Goal: Task Accomplishment & Management: Complete application form

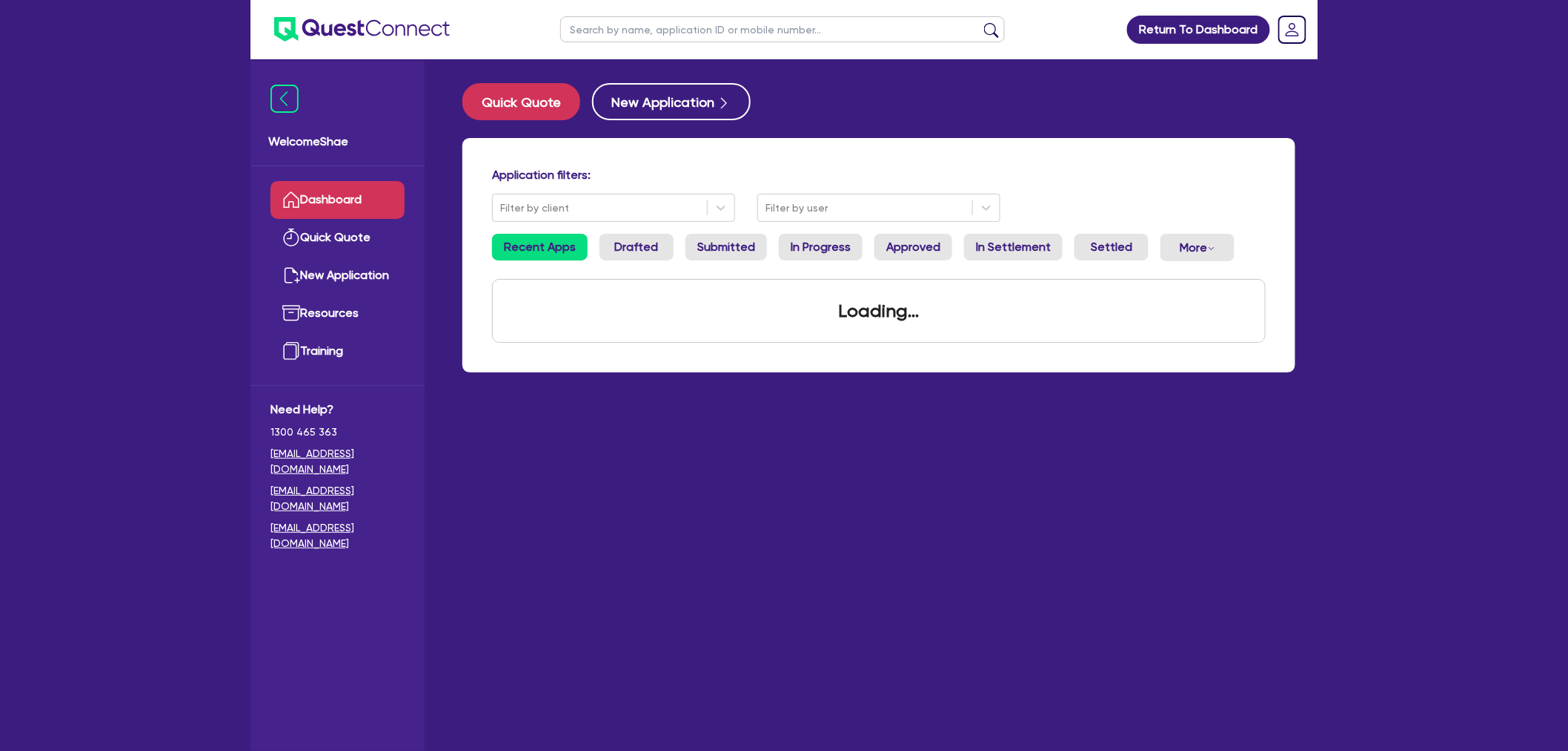
click at [621, 35] on input "text" at bounding box center [783, 29] width 445 height 26
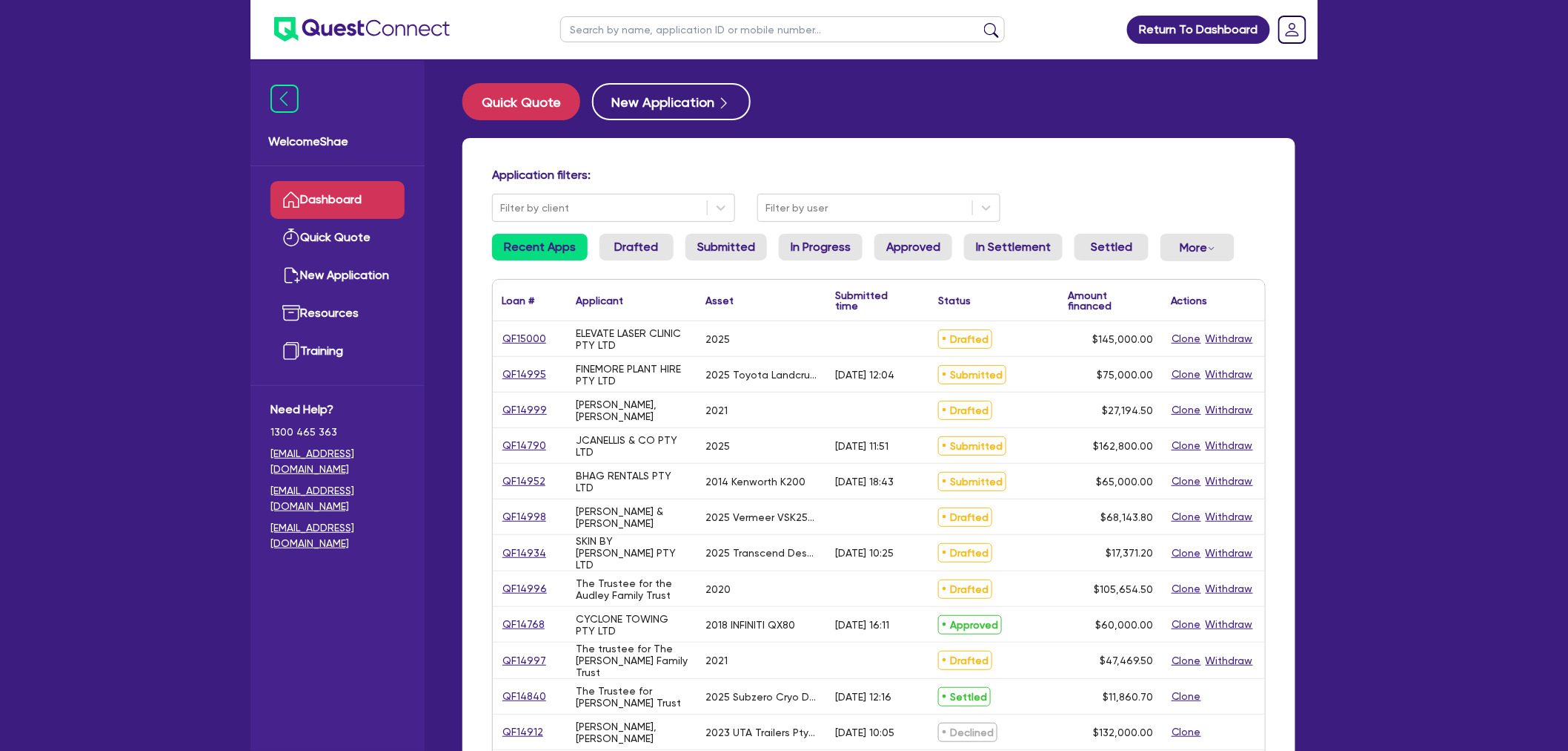
click at [580, 27] on input "text" at bounding box center [783, 29] width 445 height 26
type input "14140"
click at [979, 22] on button "submit" at bounding box center [991, 32] width 24 height 21
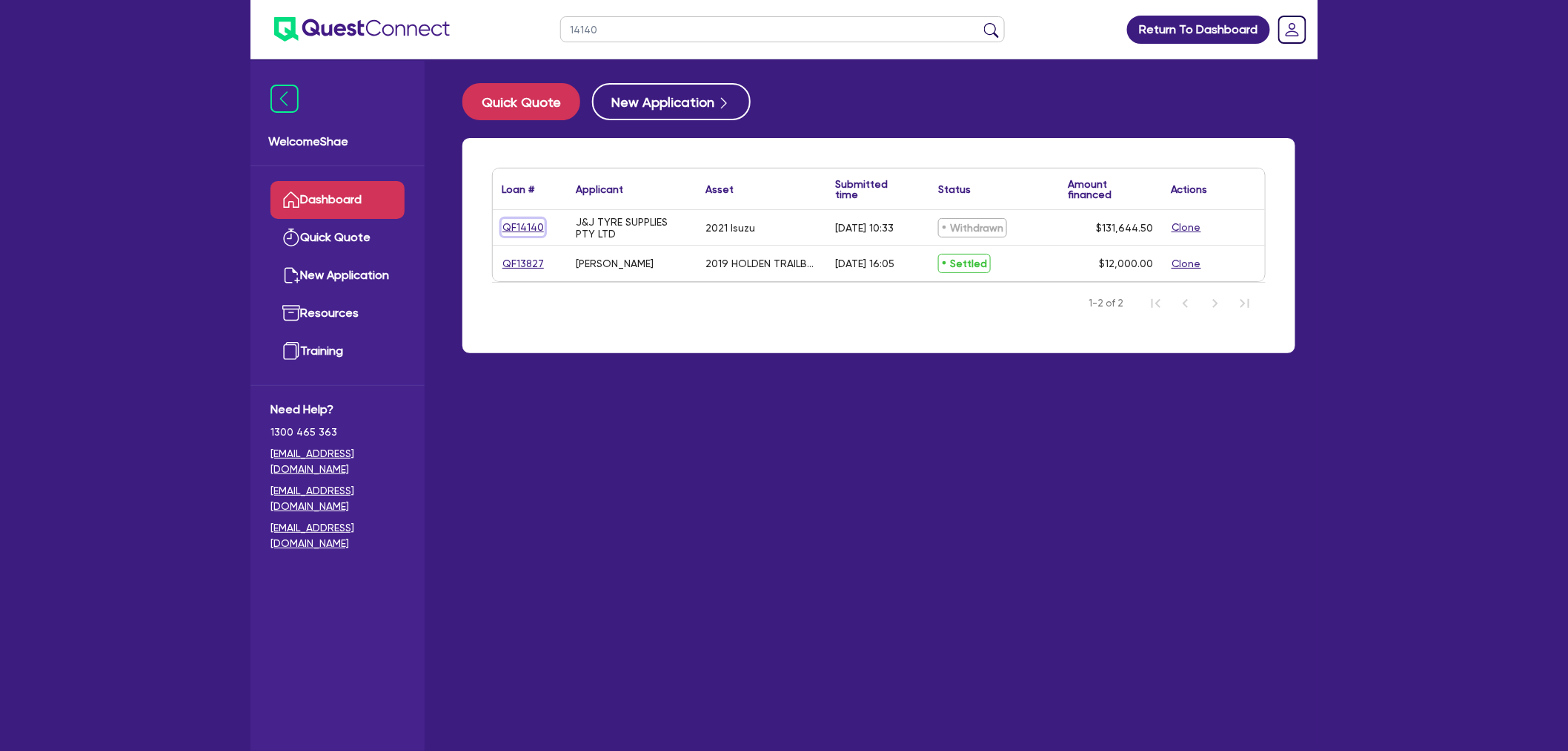
click at [527, 227] on link "QF14140" at bounding box center [523, 227] width 43 height 17
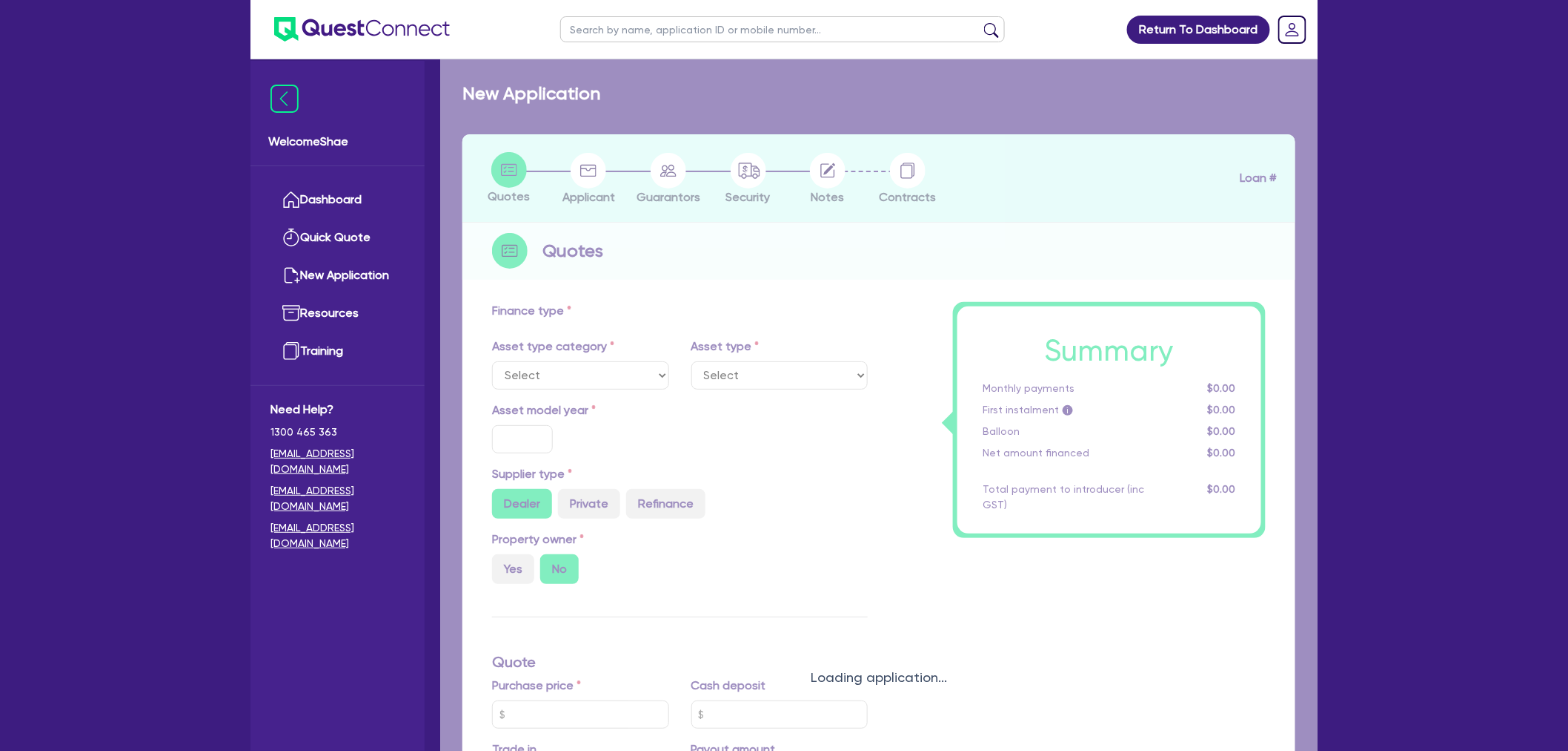
select select "PRIMARY_ASSETS"
type input "2021"
type input "130,000"
type input "5"
type input "6,582.23"
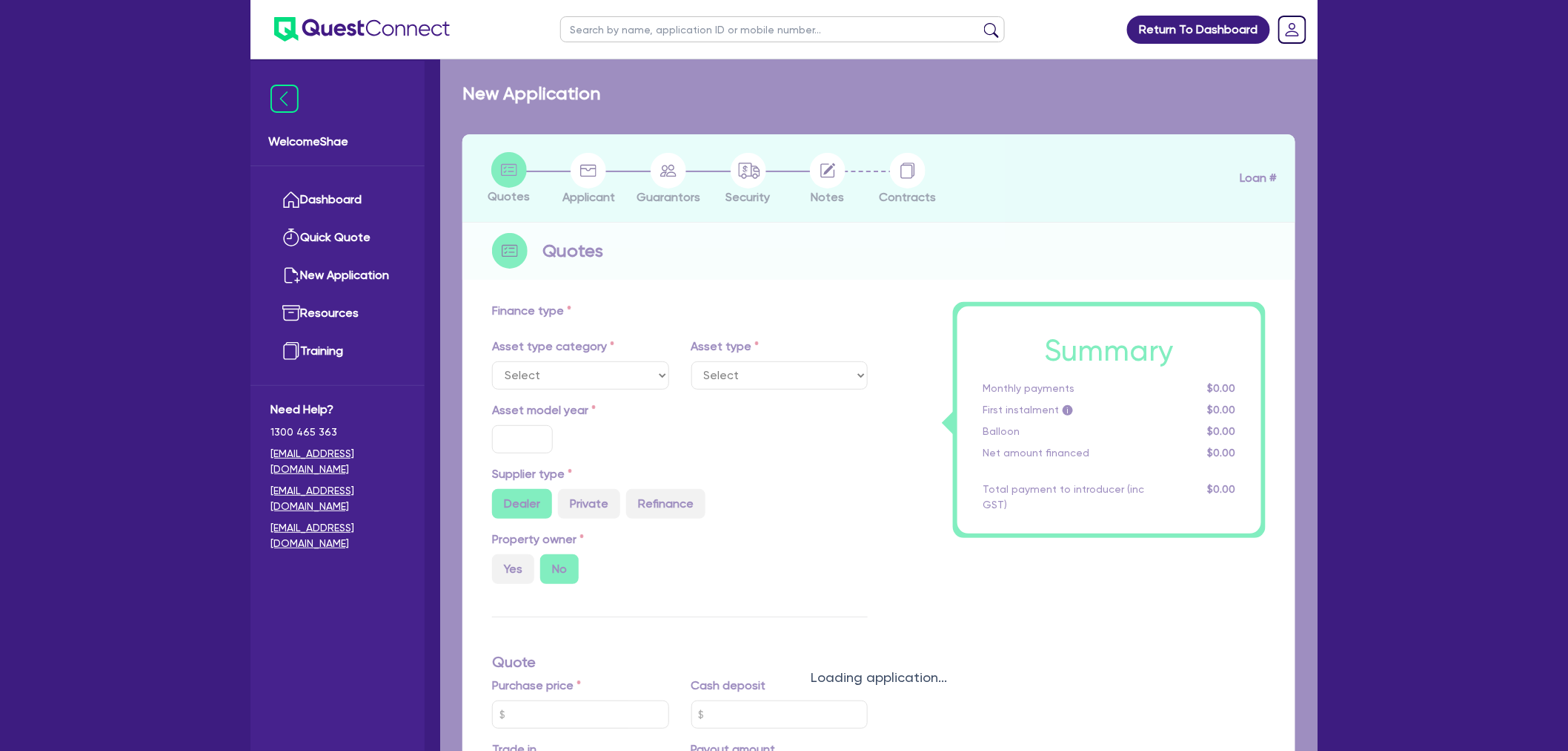
type input "10.89"
type input "900"
select select "HEAVY_TRUCKS"
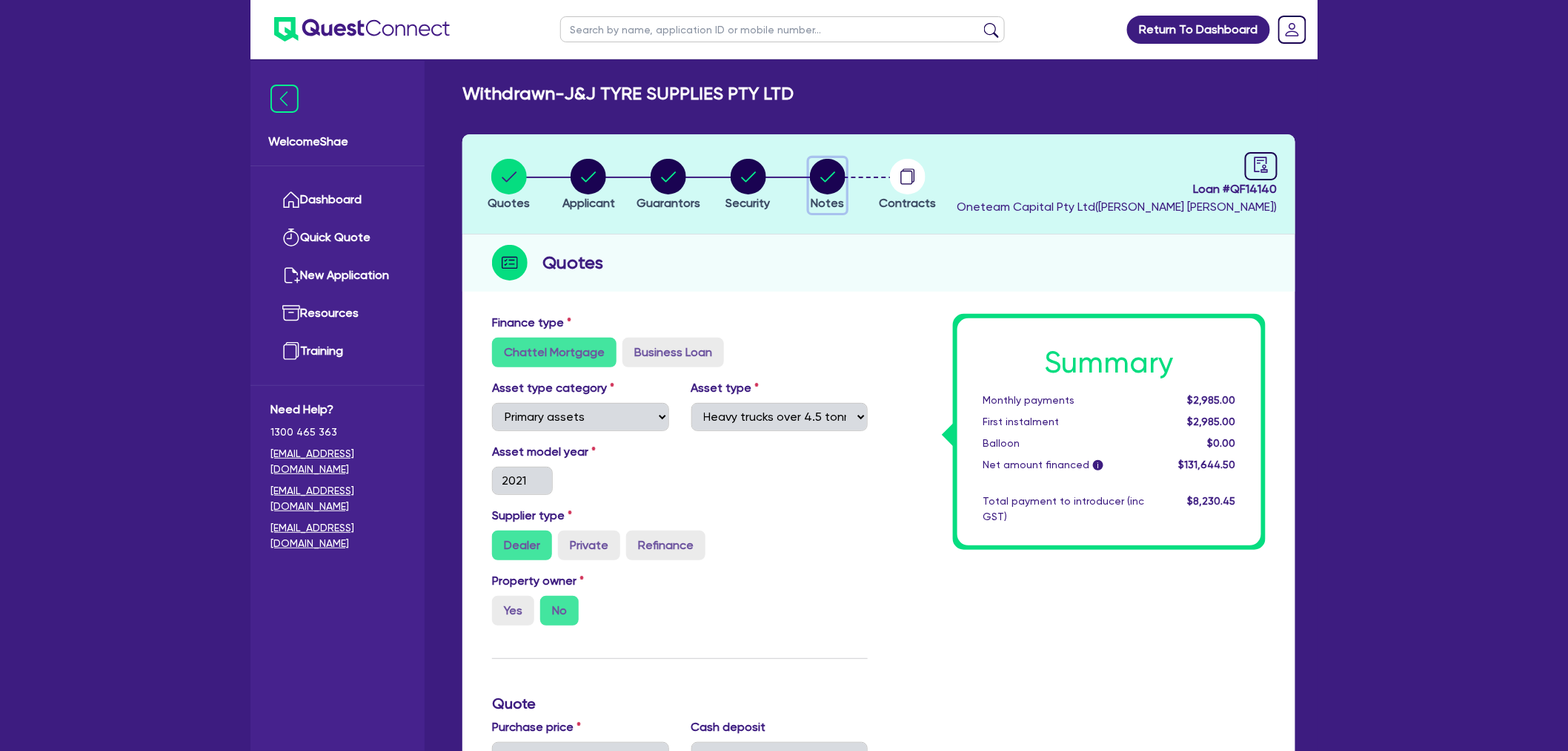
click at [812, 179] on circle "button" at bounding box center [828, 177] width 36 height 36
select select "Other"
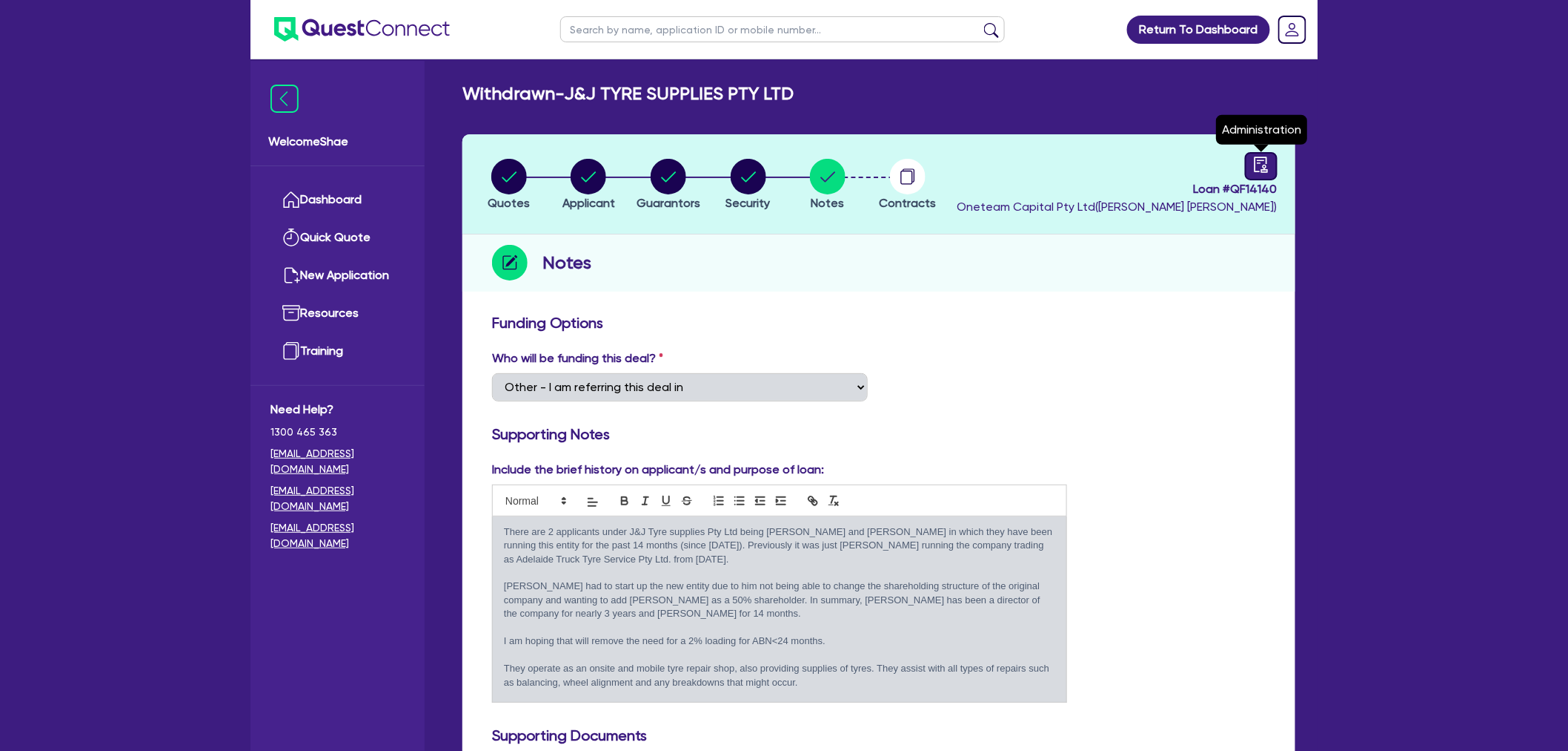
click at [1267, 163] on icon "audit" at bounding box center [1261, 164] width 16 height 16
select select "WITHDRAWN_BY_INTRODUCER"
select select "Dynamoney"
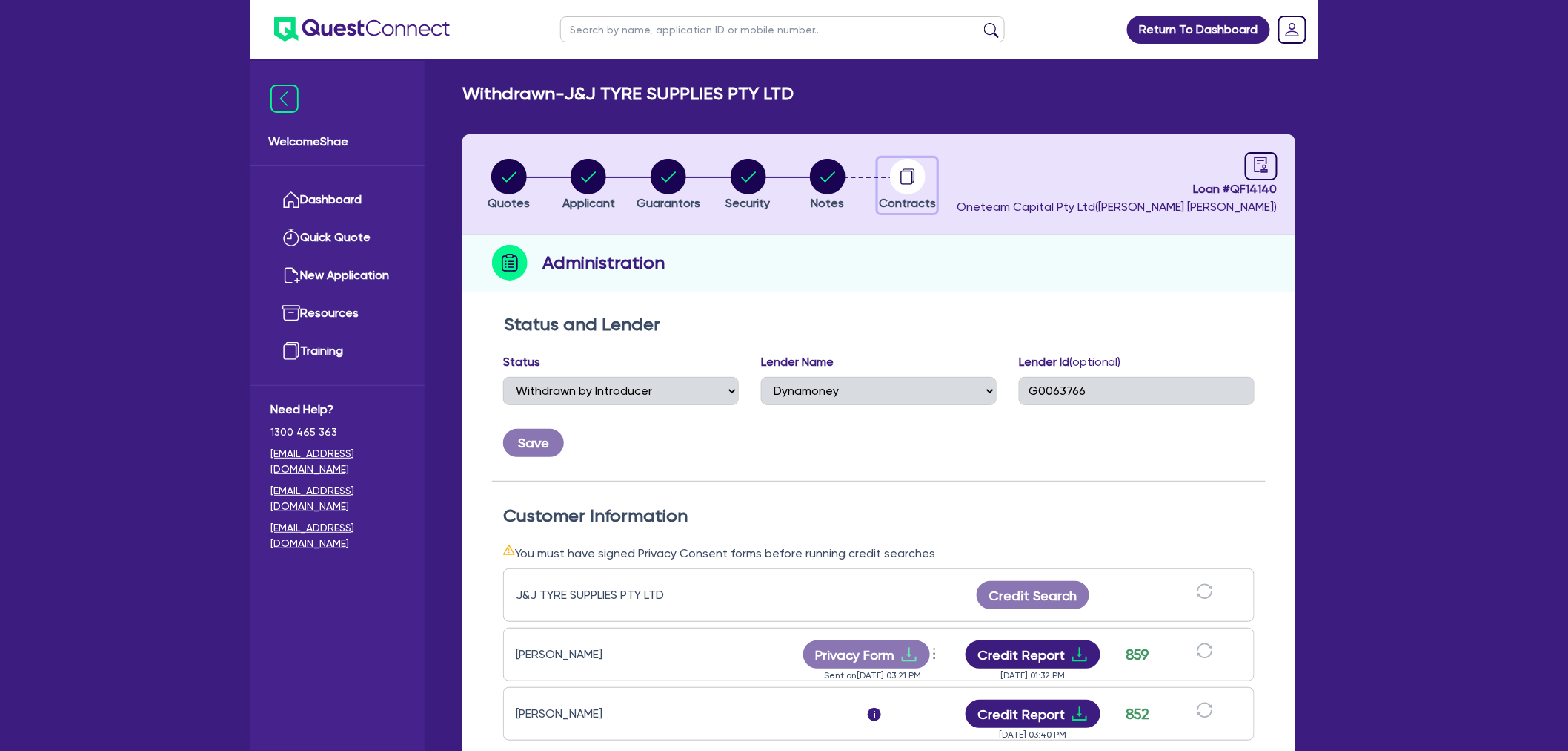
click at [905, 179] on circle "button" at bounding box center [908, 177] width 36 height 36
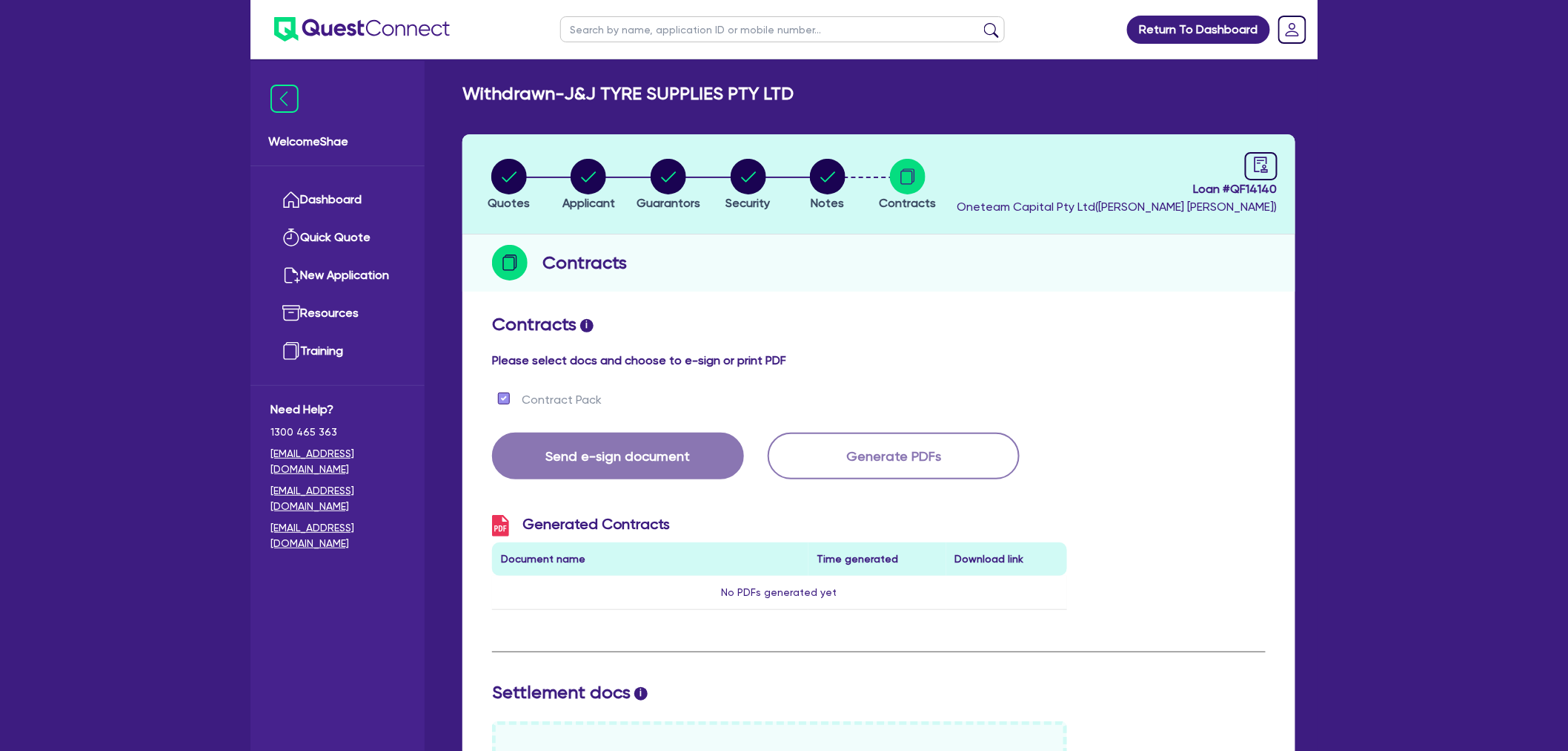
click at [713, 23] on input "text" at bounding box center [783, 29] width 445 height 26
type input "14140"
click button "submit" at bounding box center [991, 32] width 24 height 21
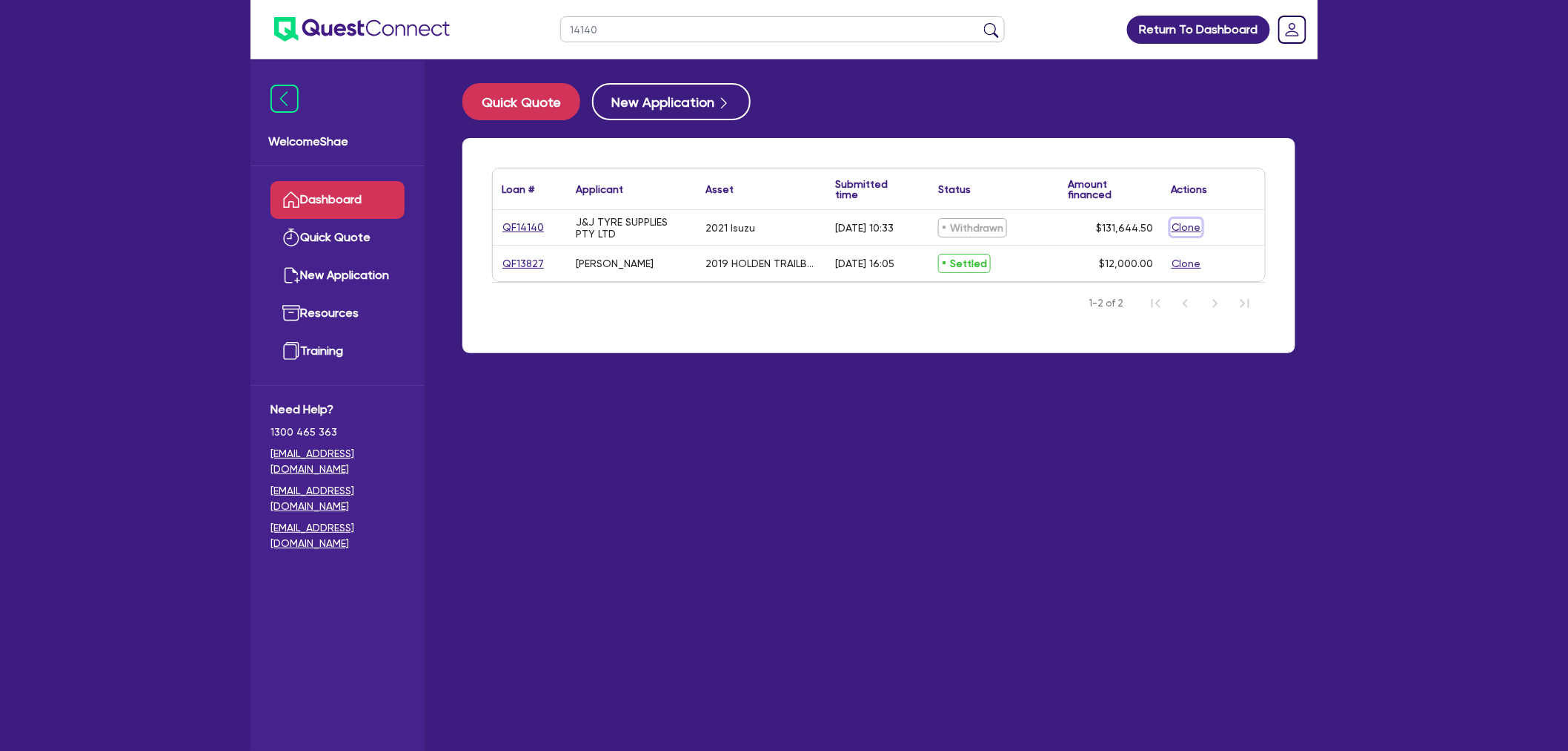
click at [1194, 227] on button "Clone" at bounding box center [1186, 227] width 31 height 17
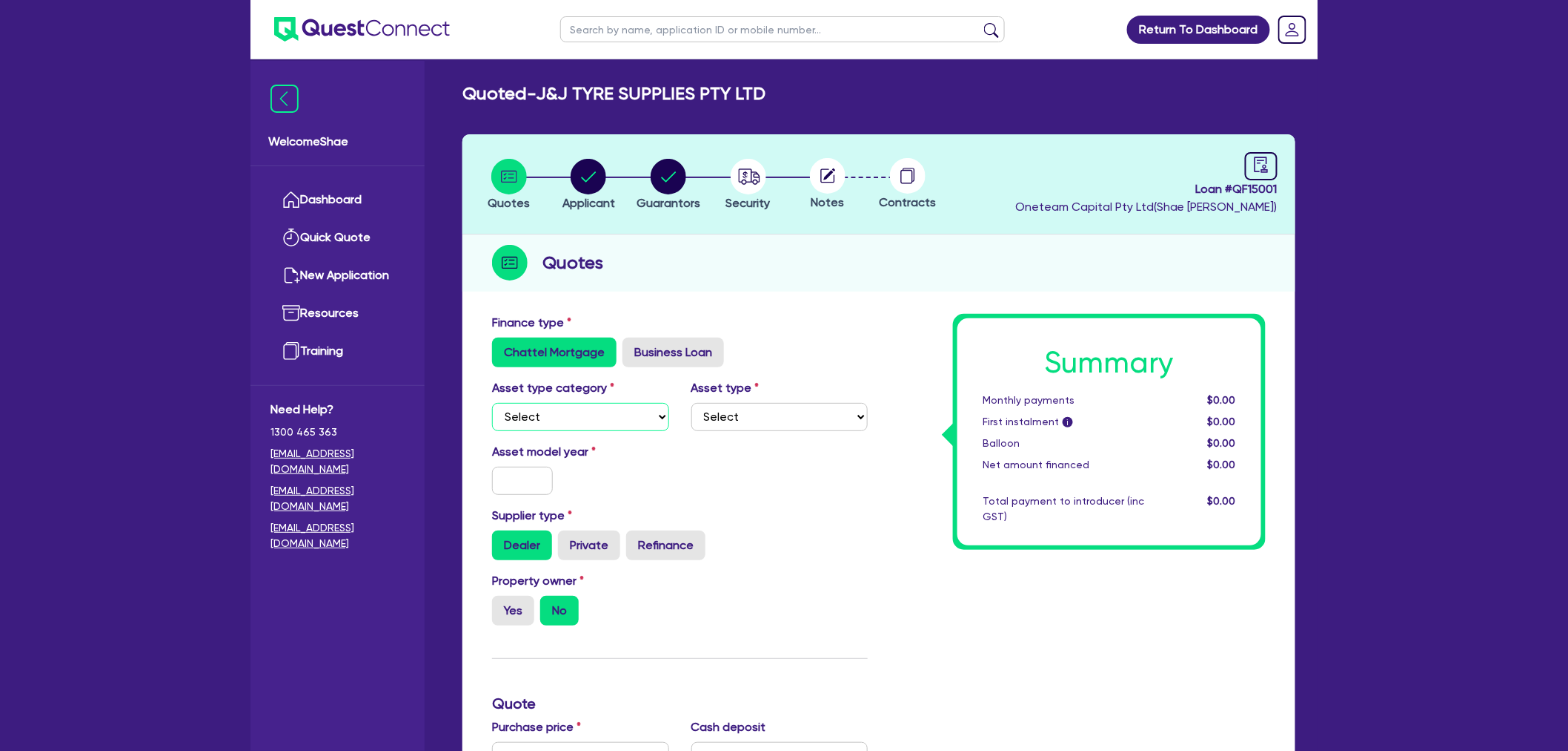
click at [565, 421] on select "Select Cars and light trucks Primary assets Secondary assets Tertiary assets" at bounding box center [580, 417] width 177 height 28
select select "CARS_AND_LIGHT_TRUCKS"
click at [492, 403] on select "Select Cars and light trucks Primary assets Secondary assets Tertiary assets" at bounding box center [580, 417] width 177 height 28
drag, startPoint x: 735, startPoint y: 413, endPoint x: 734, endPoint y: 423, distance: 10.0
click at [735, 413] on select "Select Passenger vehicles Vans and utes Light trucks up to 4.5 tonne" at bounding box center [780, 417] width 177 height 28
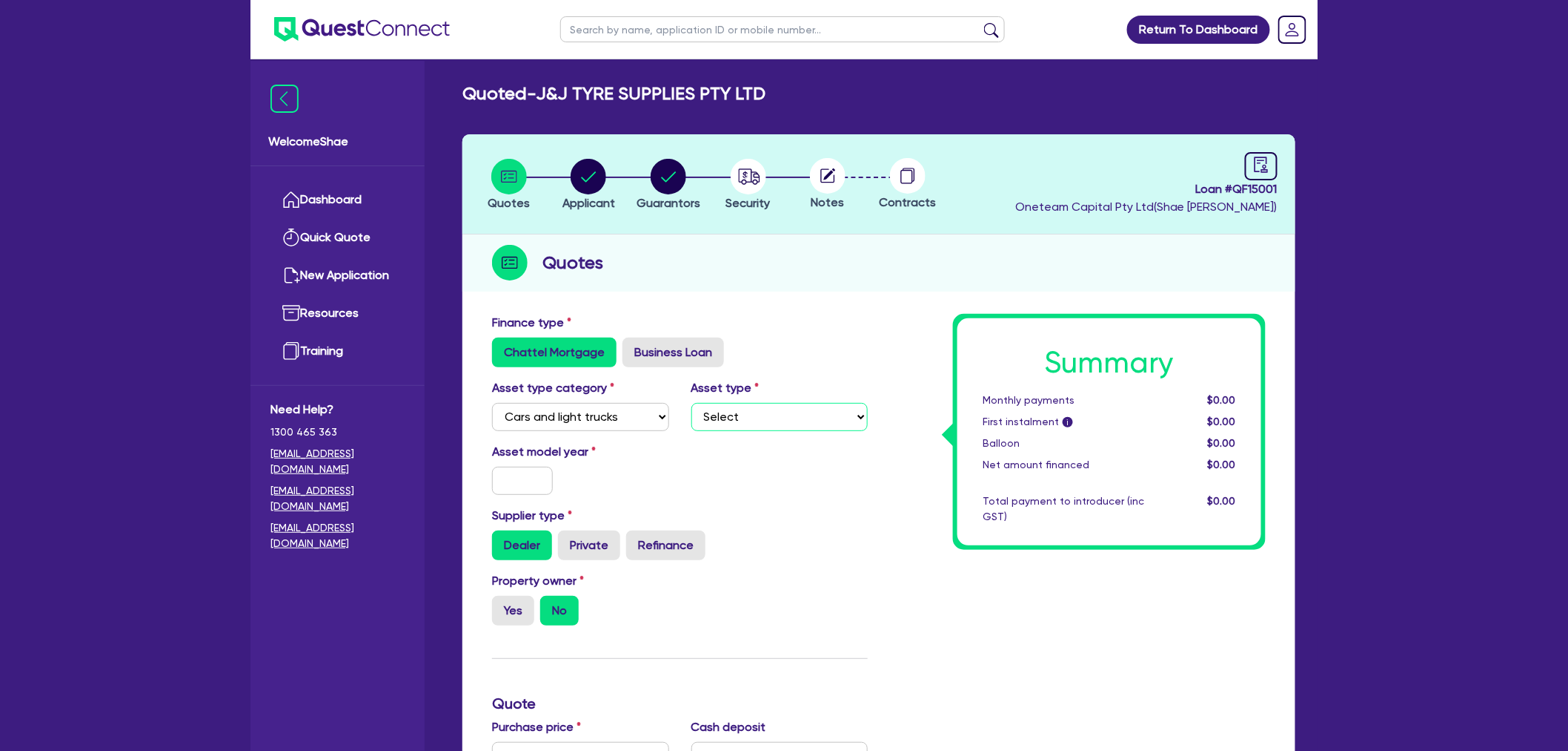
select select "PASSENGER_VEHICLES"
click at [692, 403] on select "Select Passenger vehicles Vans and utes Light trucks up to 4.5 tonne" at bounding box center [780, 417] width 177 height 28
click at [525, 480] on input "text" at bounding box center [522, 480] width 61 height 28
click at [332, 195] on link "Dashboard" at bounding box center [338, 200] width 134 height 38
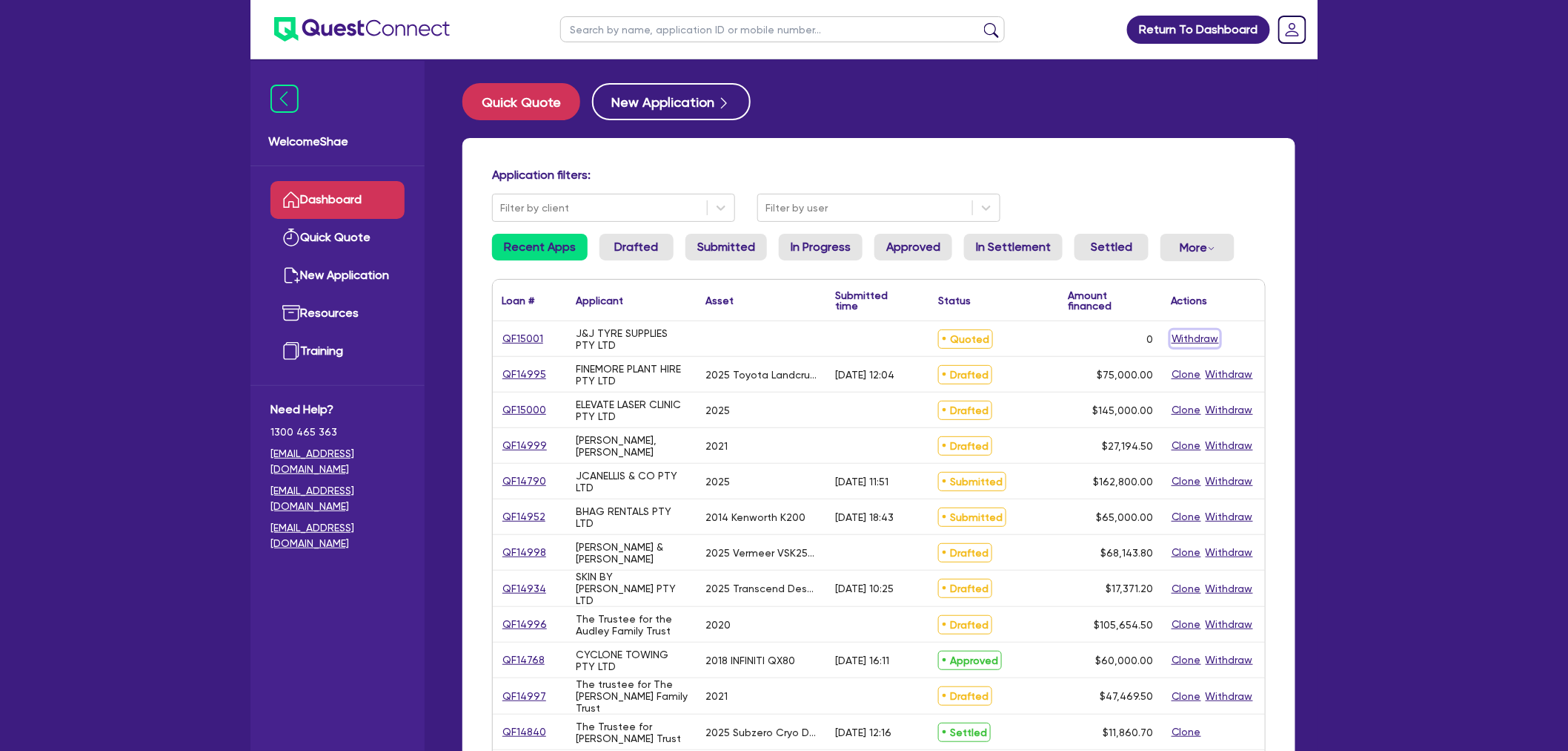
click at [1198, 337] on button "Withdraw" at bounding box center [1195, 338] width 49 height 17
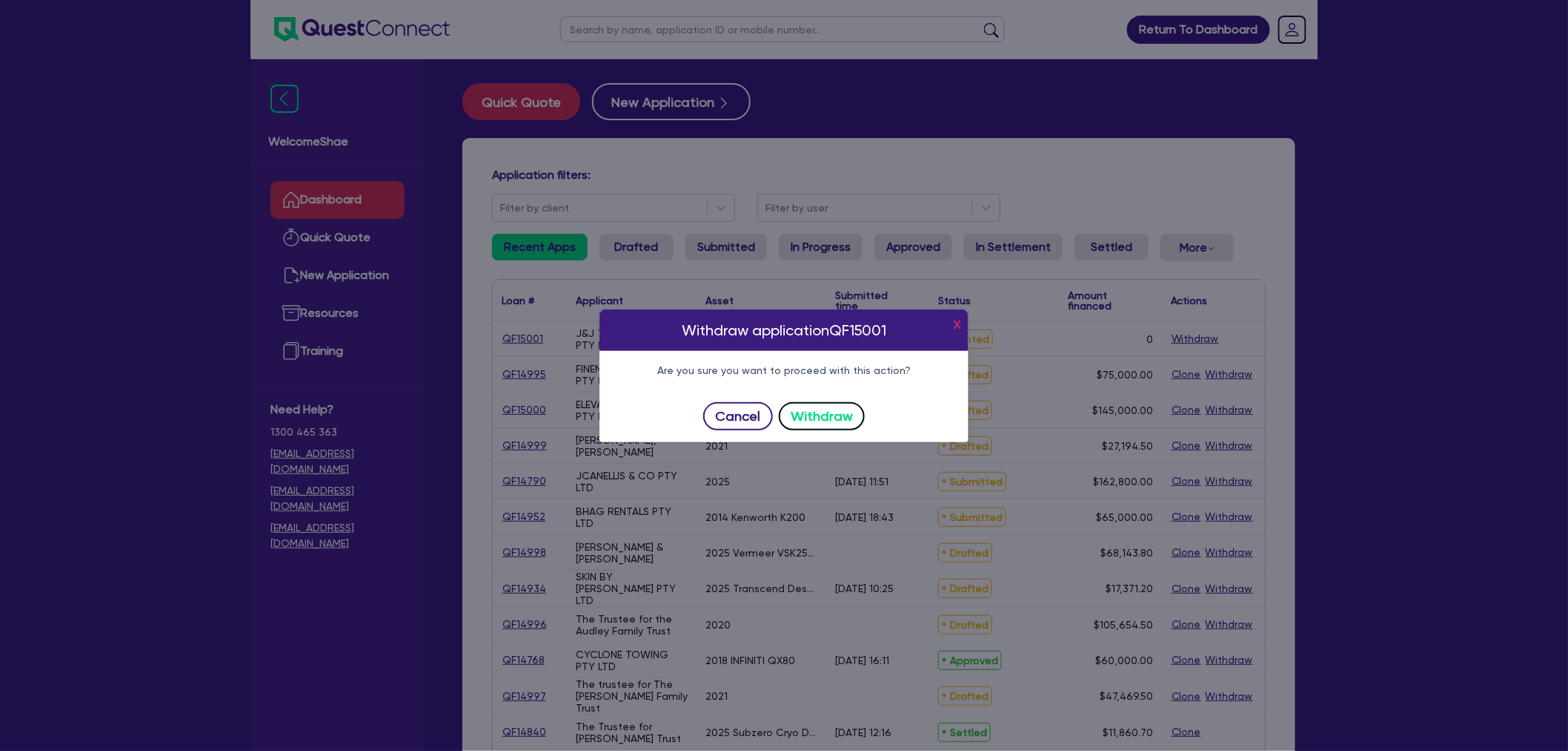
click at [827, 416] on button "Withdraw" at bounding box center [821, 416] width 87 height 28
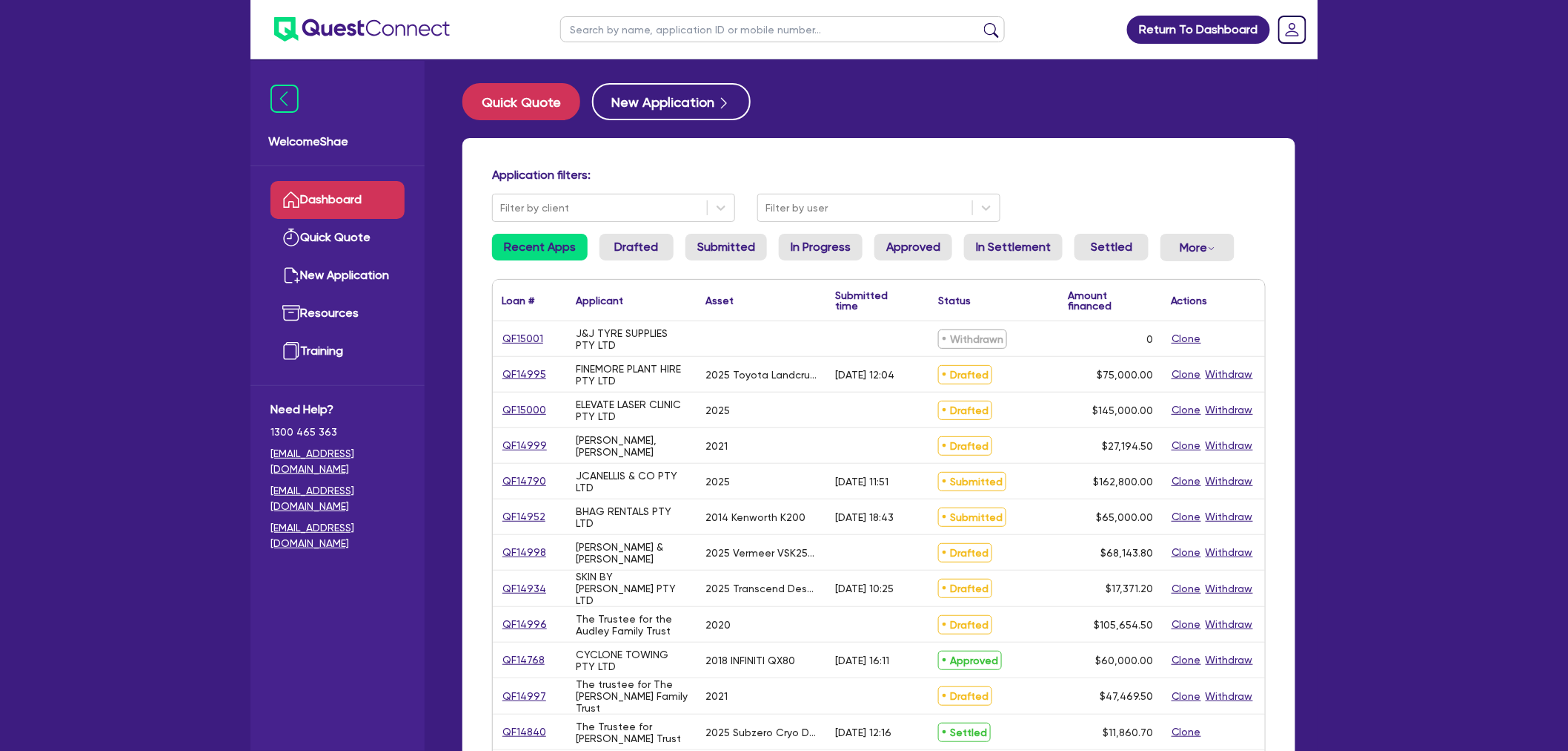
click at [610, 34] on input "text" at bounding box center [783, 29] width 445 height 26
type input "MOOSE"
click at [979, 22] on button "submit" at bounding box center [991, 32] width 24 height 21
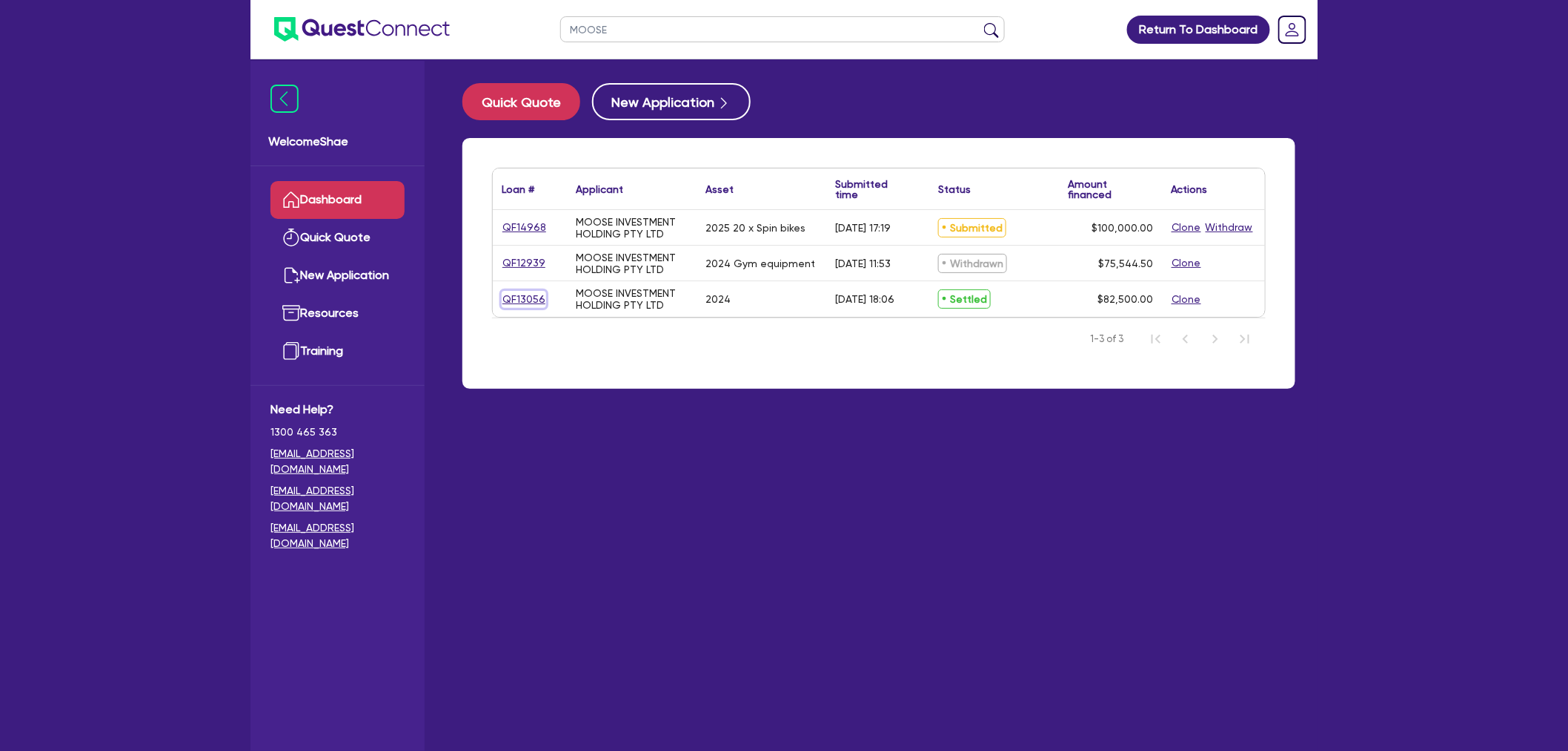
click at [514, 295] on link "QF13056" at bounding box center [524, 299] width 44 height 17
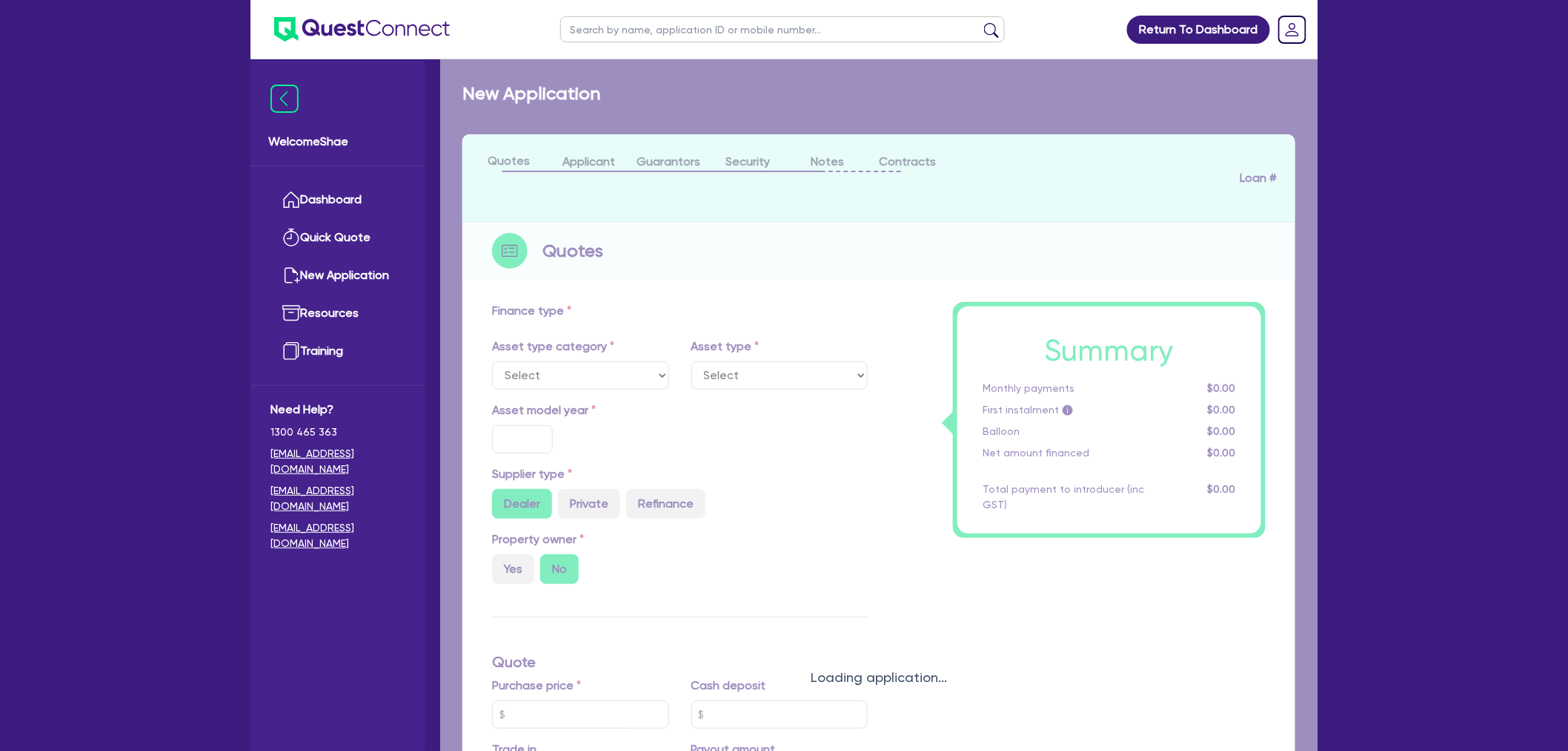
select select "TERTIARY_ASSETS"
type input "2024"
radio input "true"
type input "82,500"
type input "2.72"
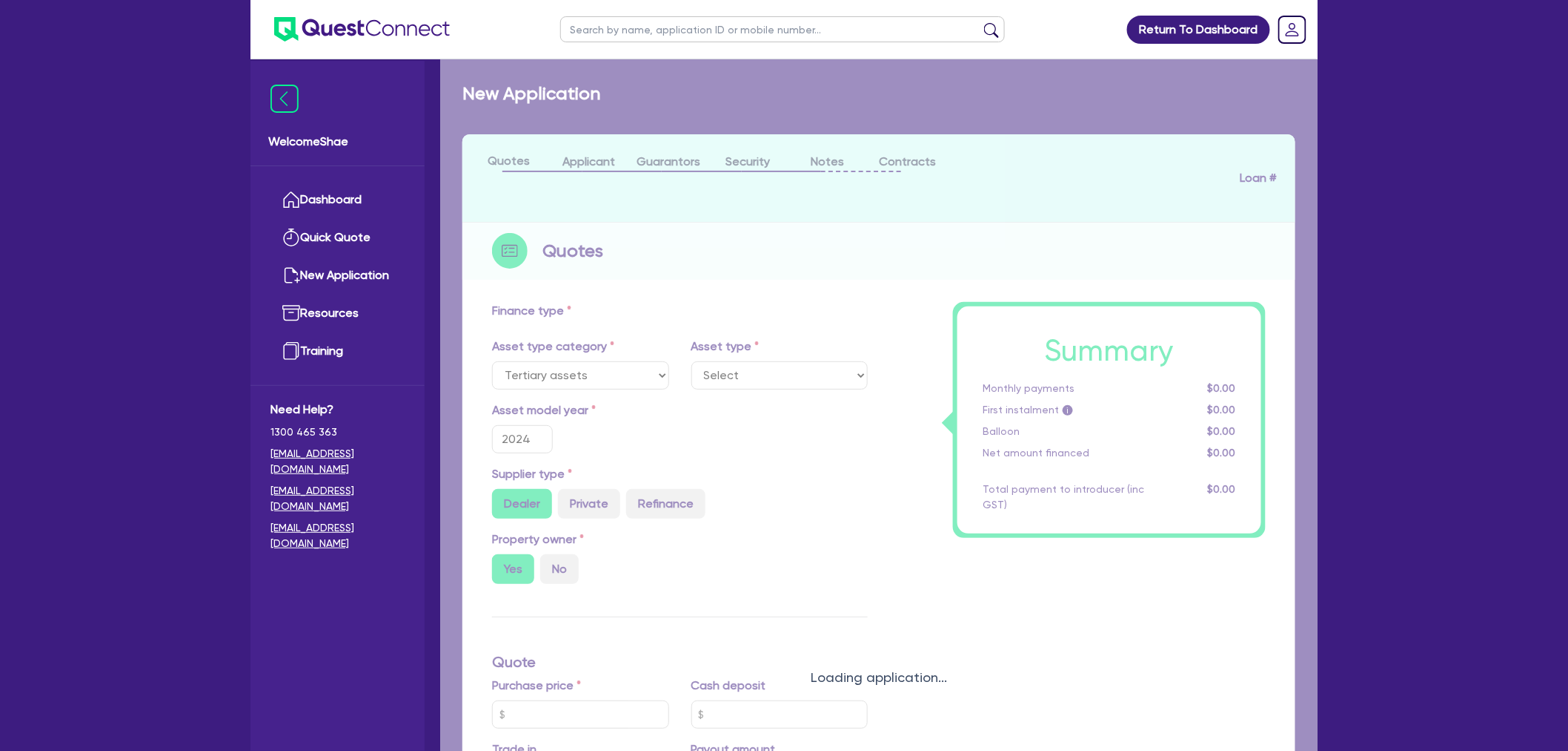
type input "2,250"
type input "10.5"
type input "495"
select select "BEAUTY_EQUIPMENT"
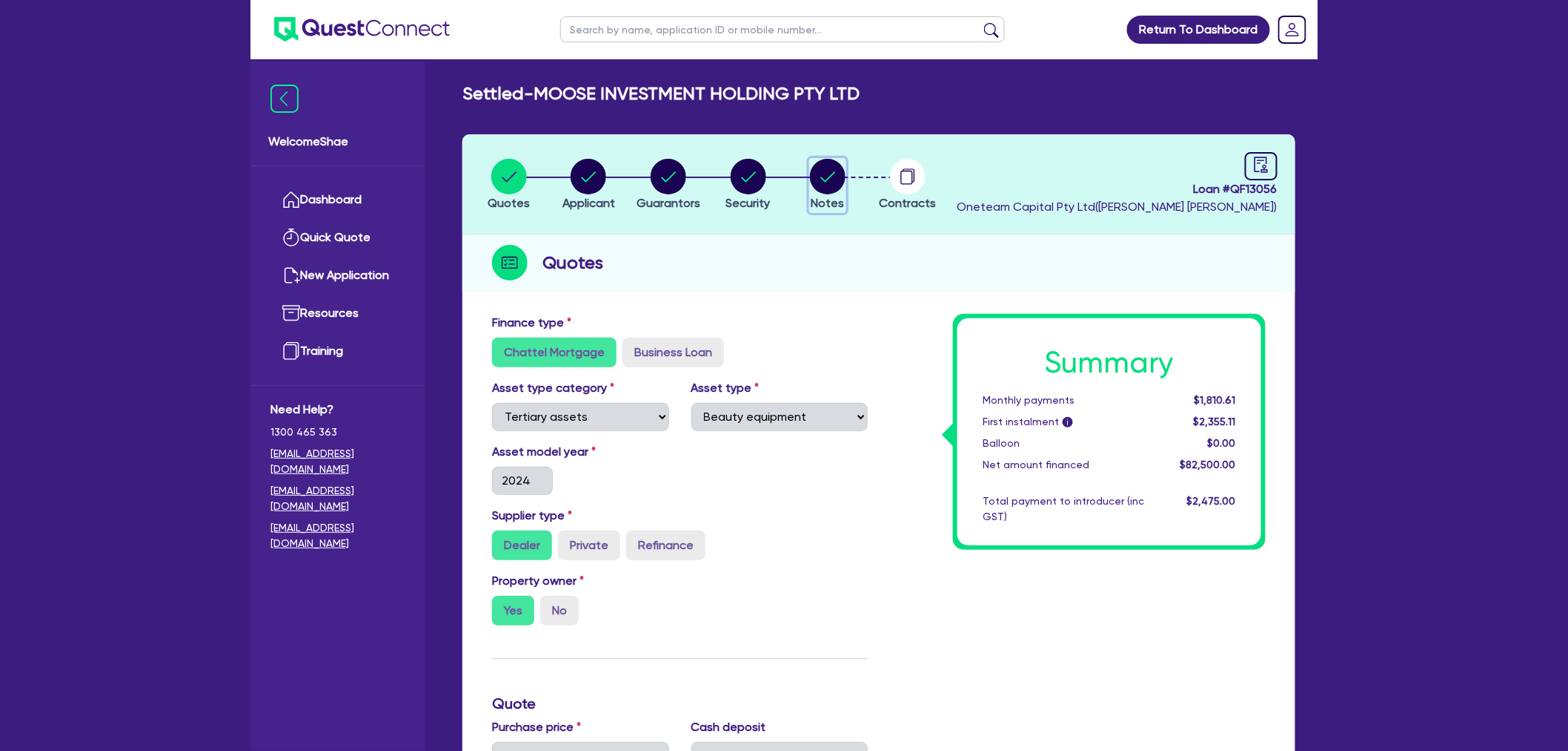
click at [827, 168] on circle "button" at bounding box center [828, 177] width 36 height 36
select select "Other"
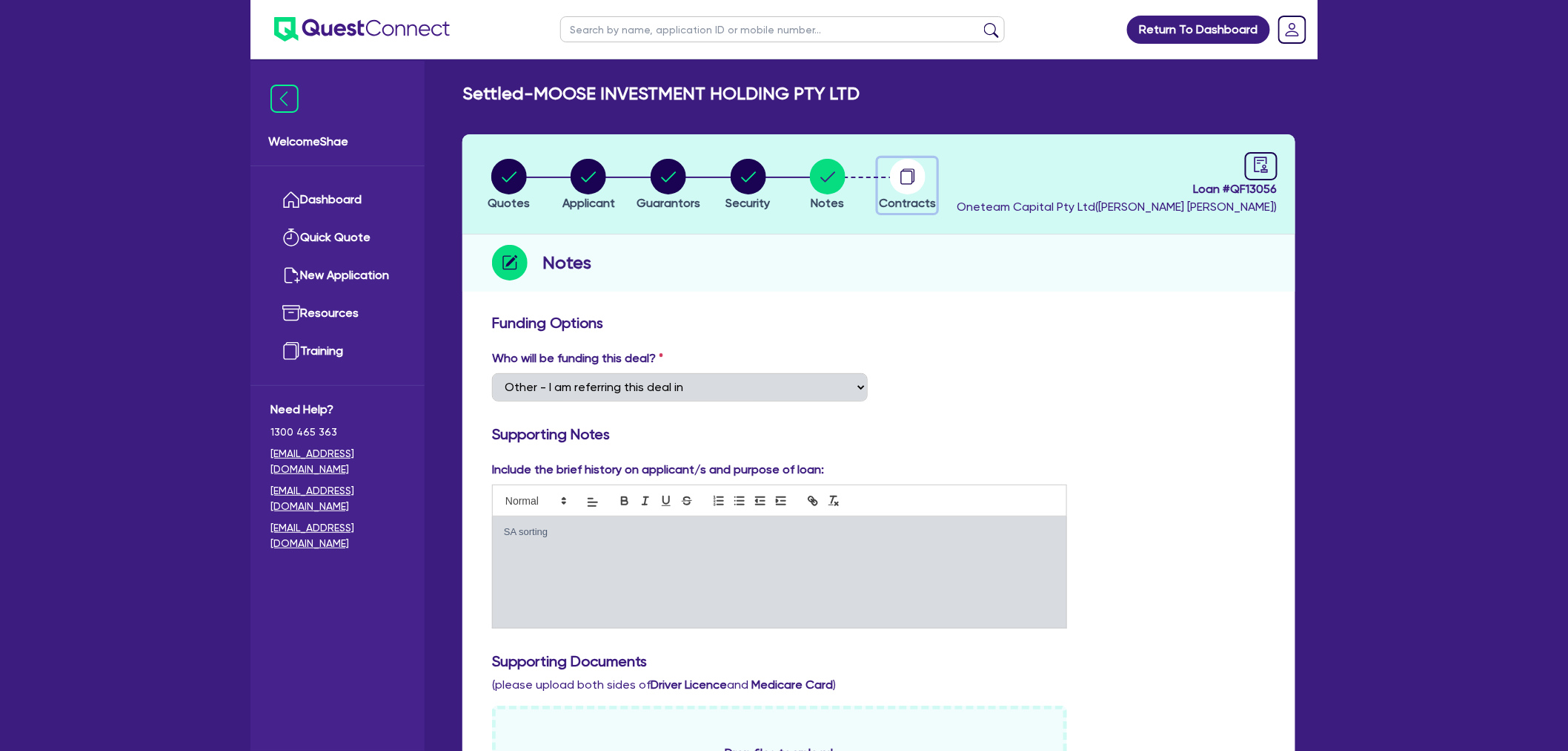
click at [914, 168] on circle "button" at bounding box center [908, 177] width 36 height 36
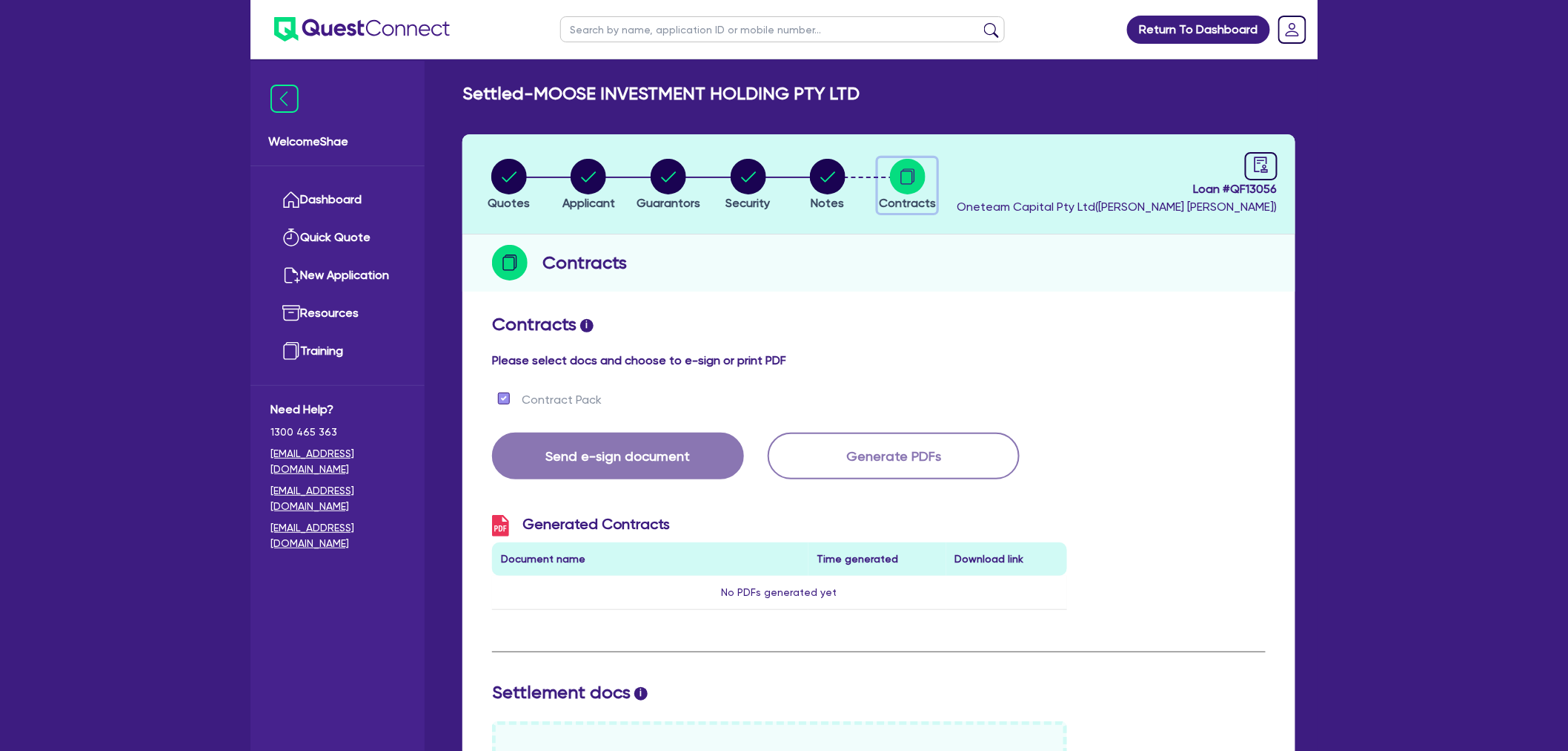
select select "Other"
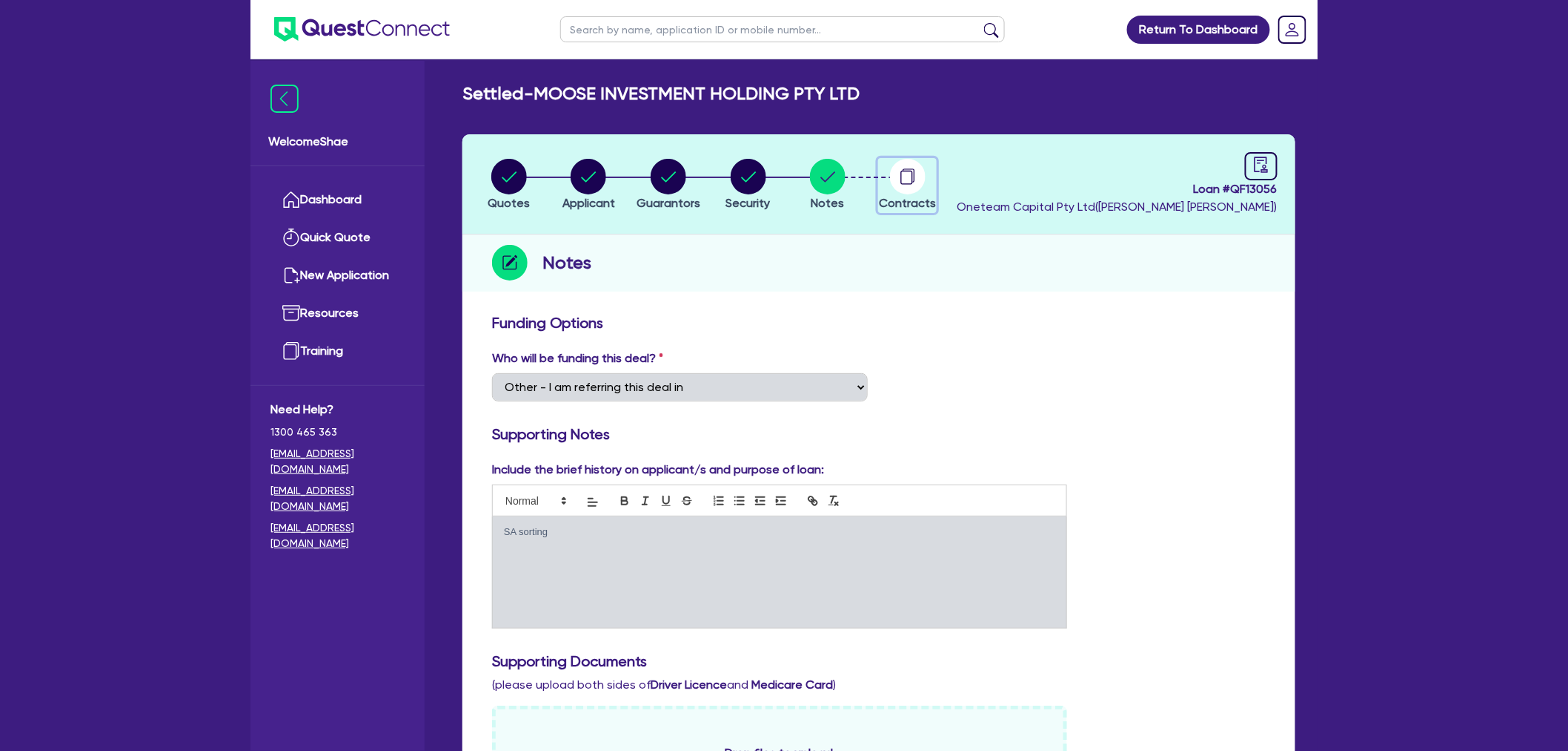
select select "TERTIARY_ASSETS"
select select "BEAUTY_EQUIPMENT"
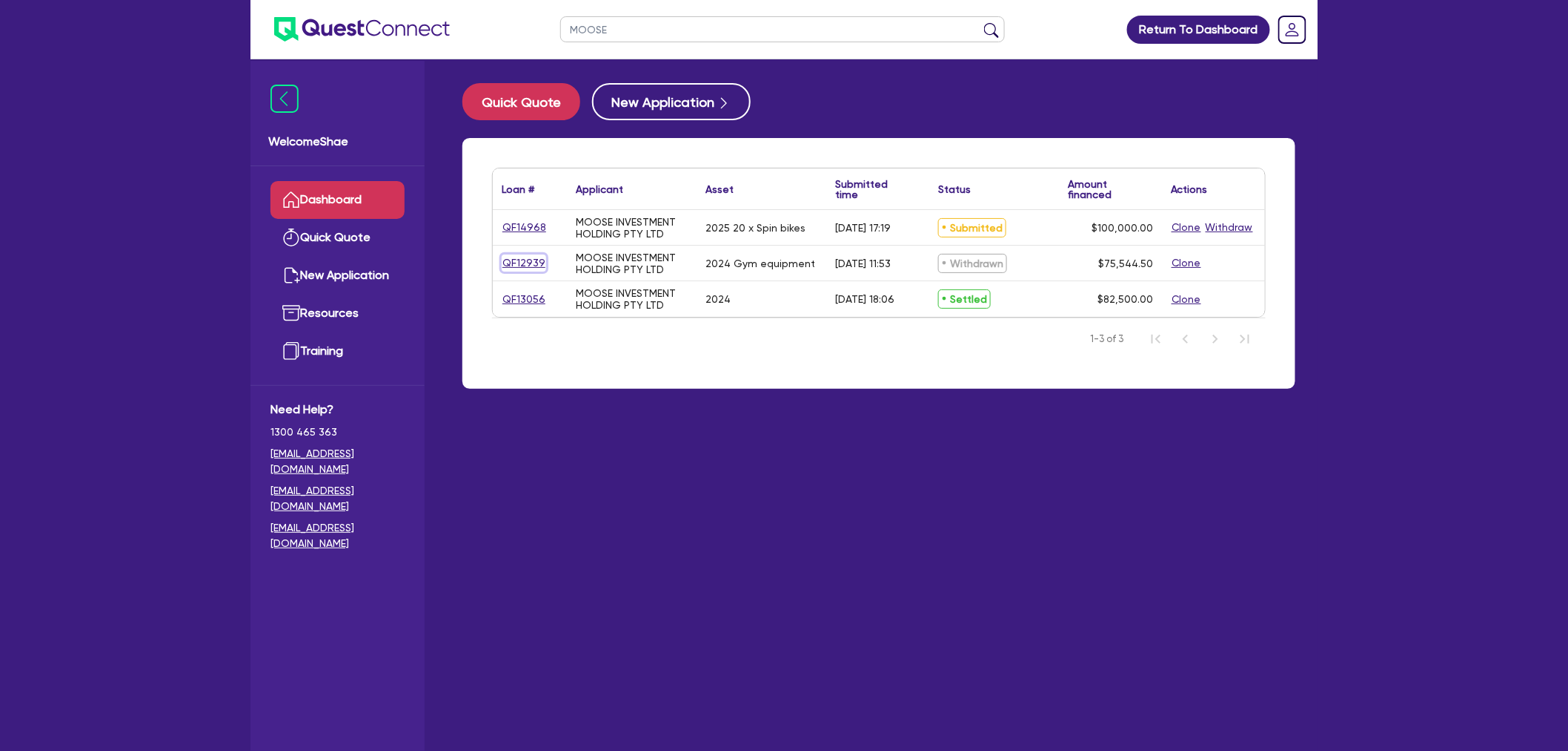
click at [520, 264] on link "QF12939" at bounding box center [524, 262] width 44 height 17
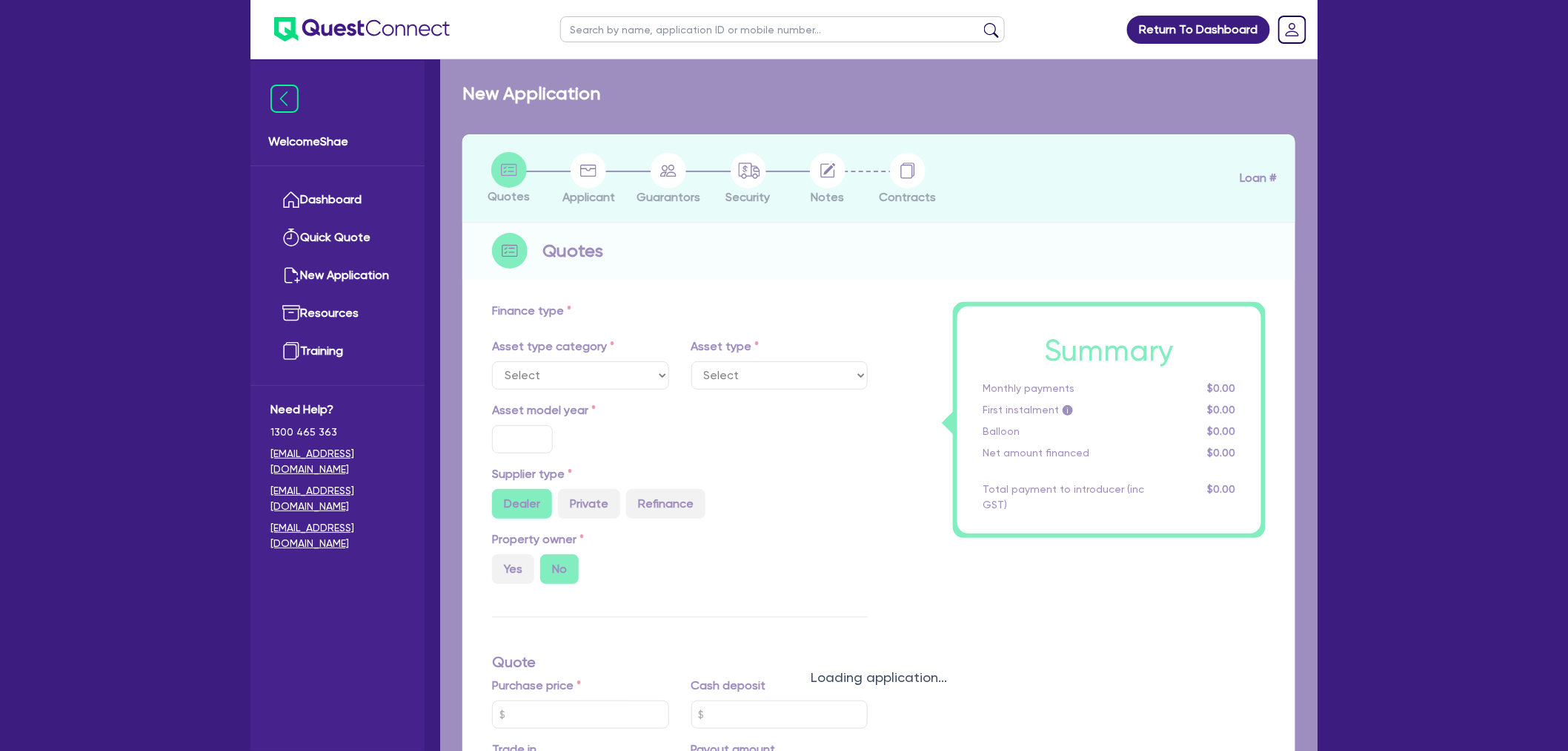
select select "TERTIARY_ASSETS"
type input "2024"
radio input "true"
type input "75,000"
type input "2"
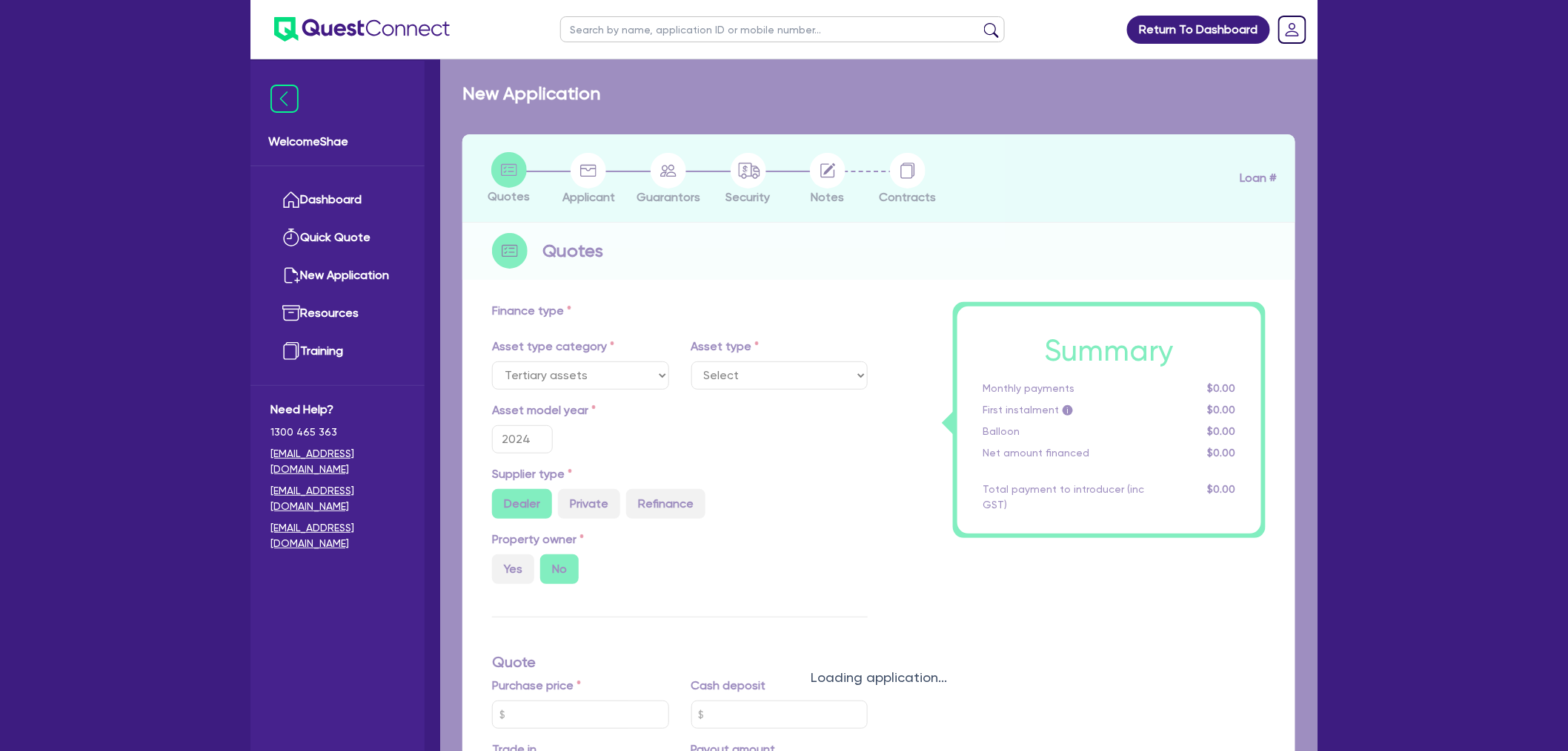
type input "1,510.89"
type input "10.5"
type input "495"
select select "BEAUTY_EQUIPMENT"
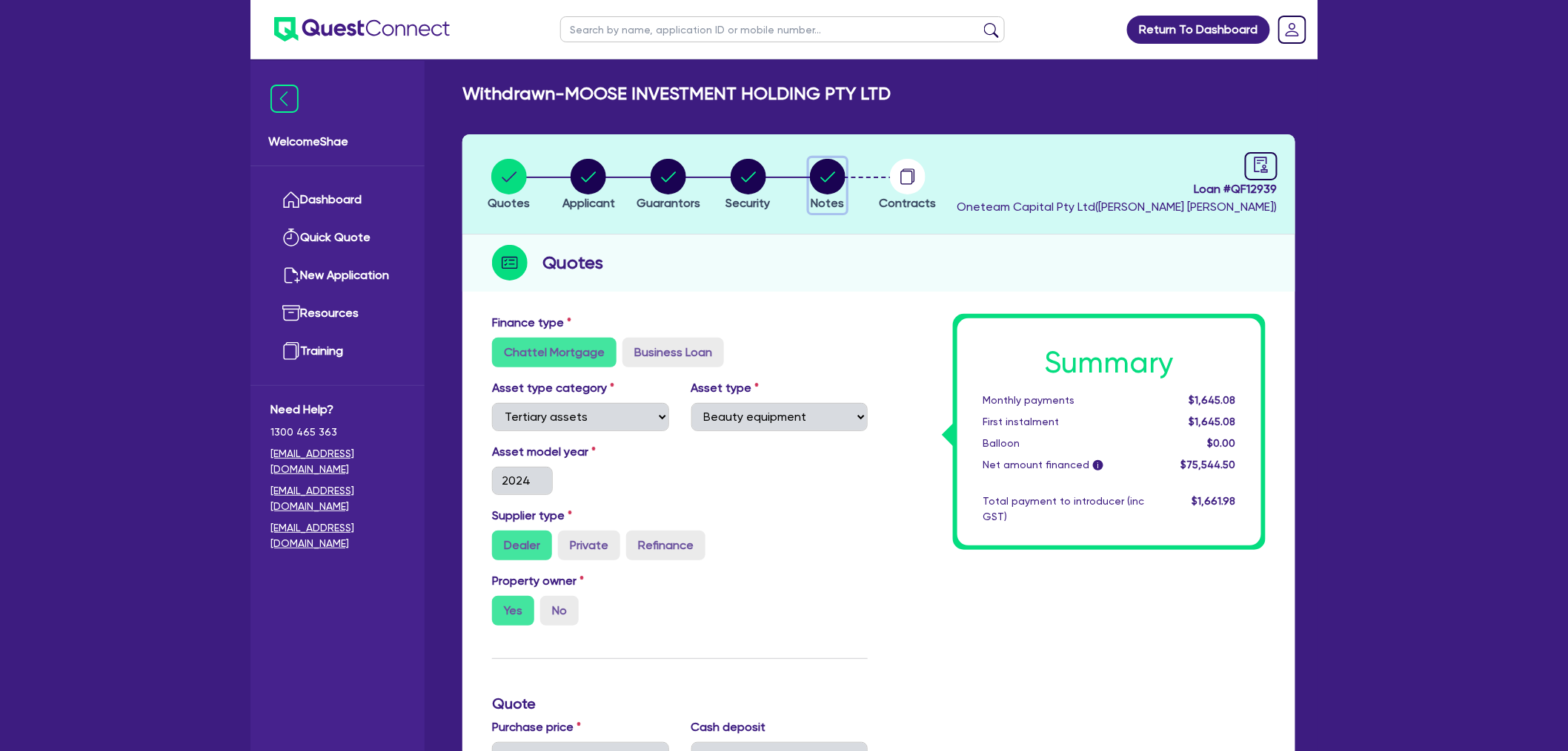
click at [834, 175] on circle "button" at bounding box center [828, 177] width 36 height 36
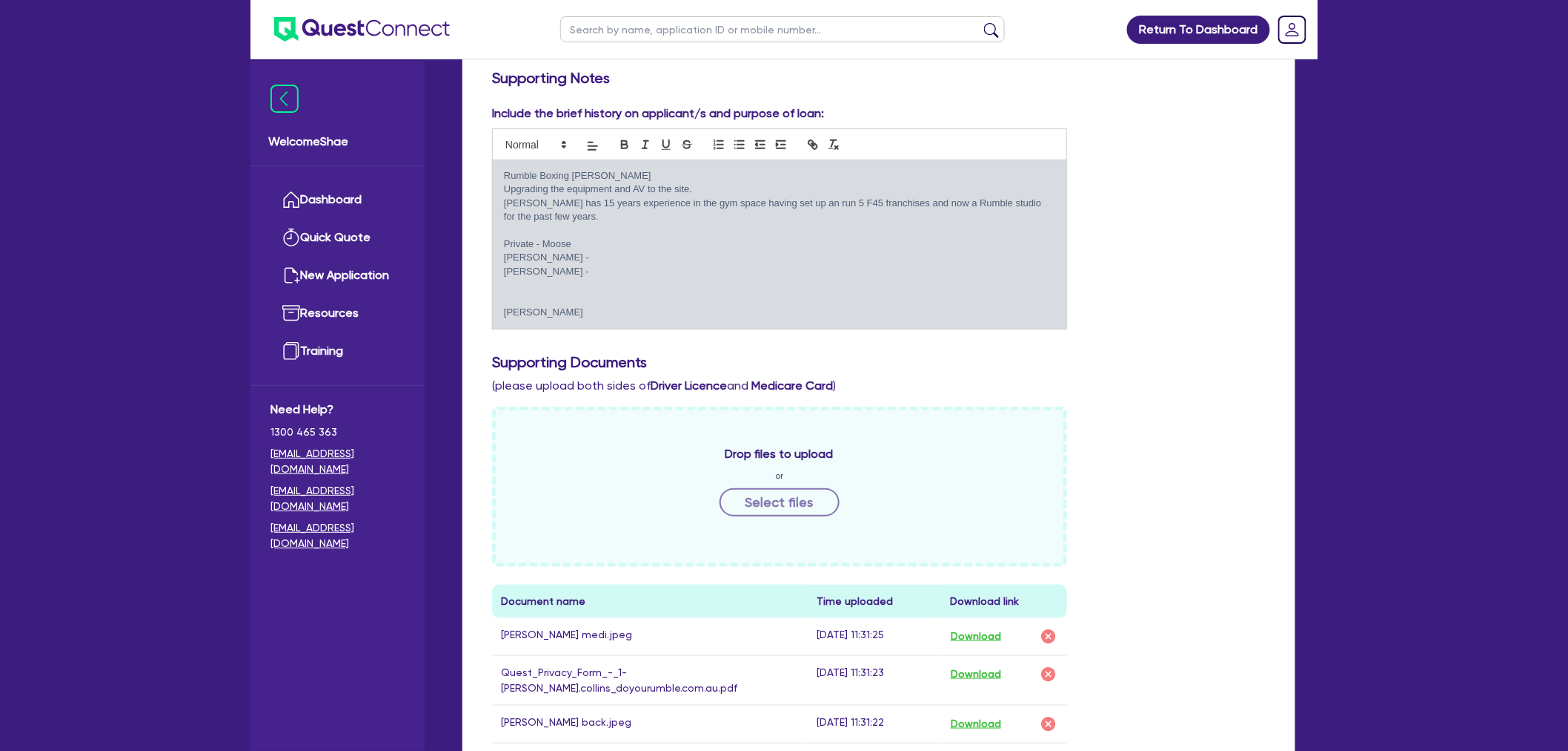
scroll to position [494, 0]
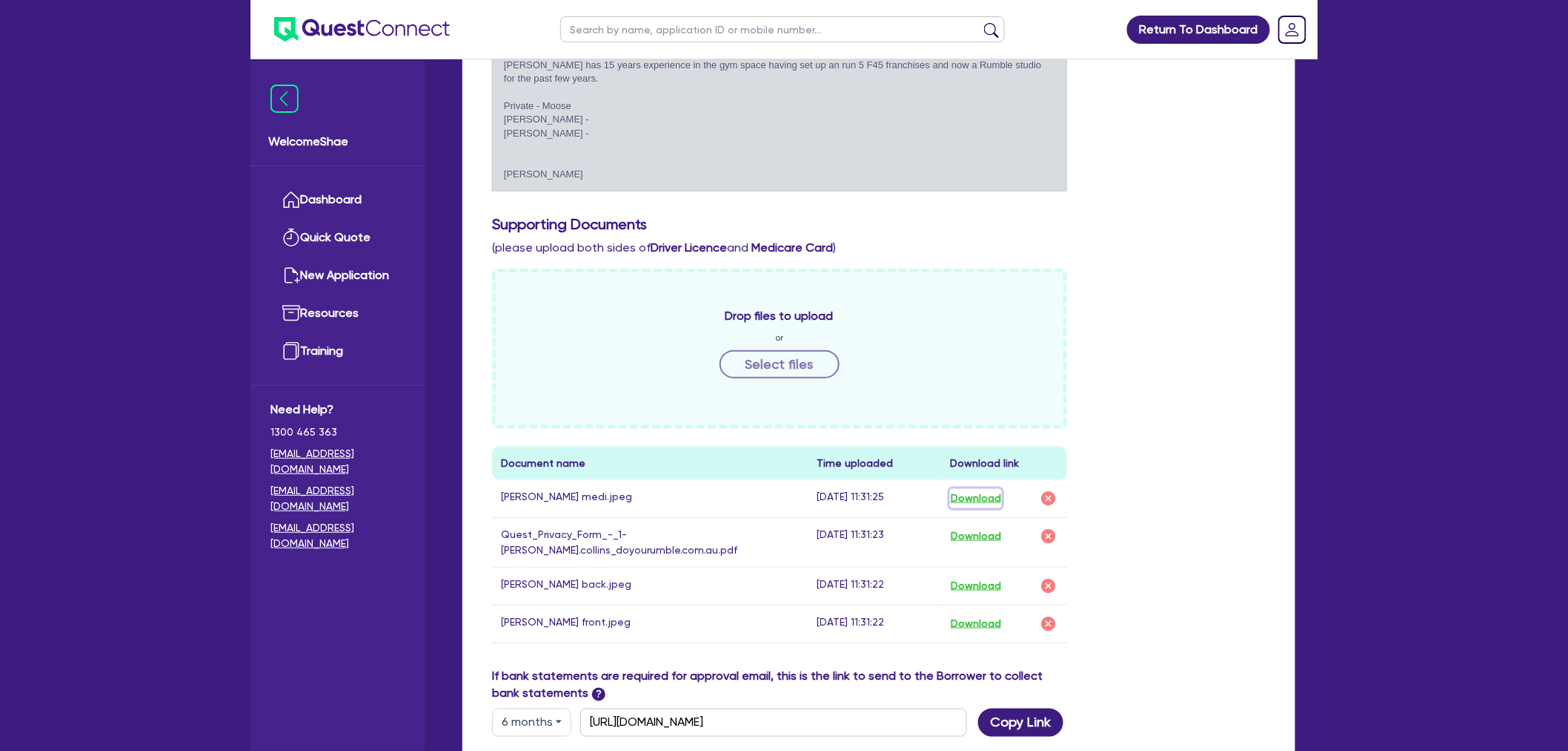
click at [969, 491] on button "Download" at bounding box center [976, 498] width 52 height 19
click at [972, 576] on button "Download" at bounding box center [976, 585] width 52 height 19
click at [976, 614] on button "Download" at bounding box center [976, 623] width 52 height 19
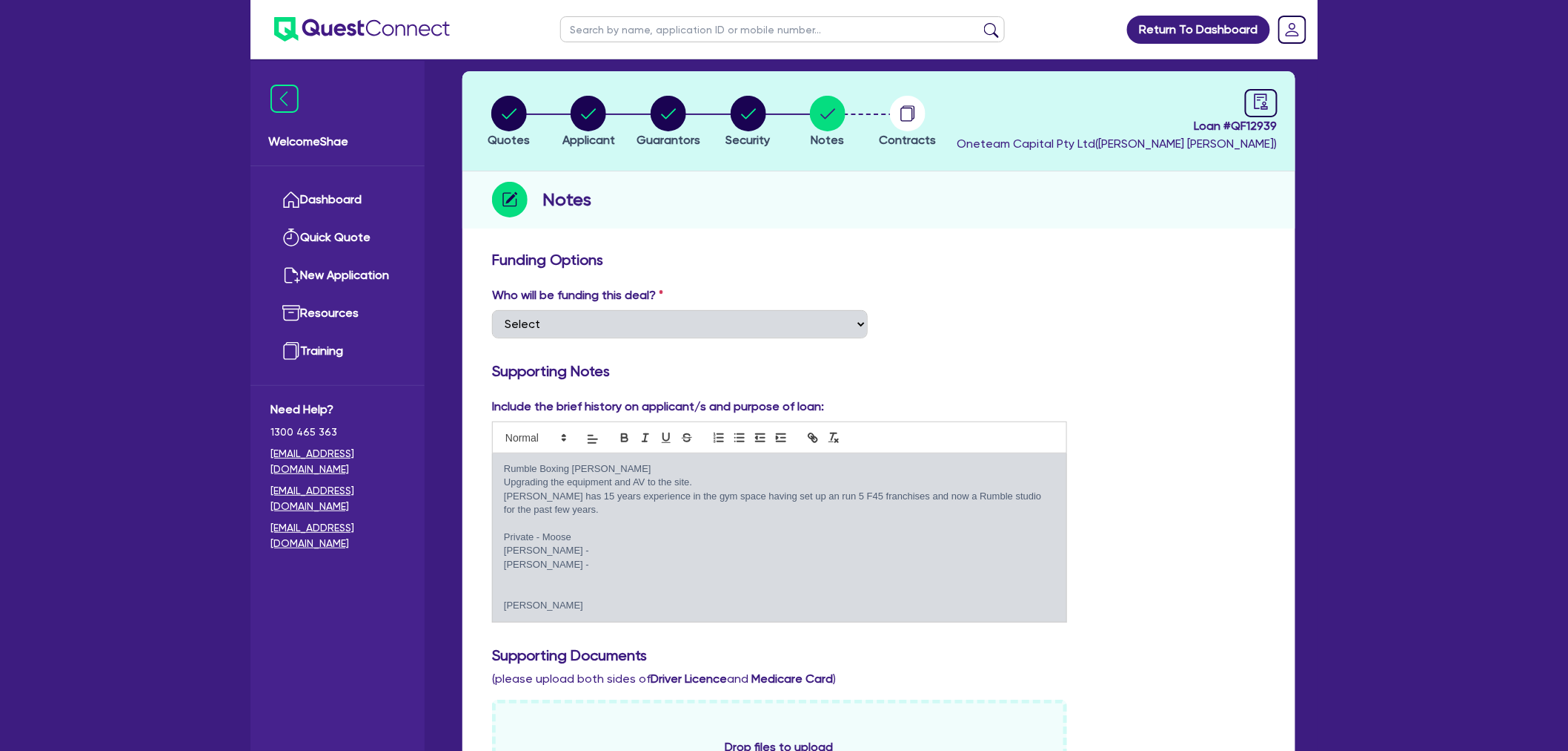
scroll to position [0, 0]
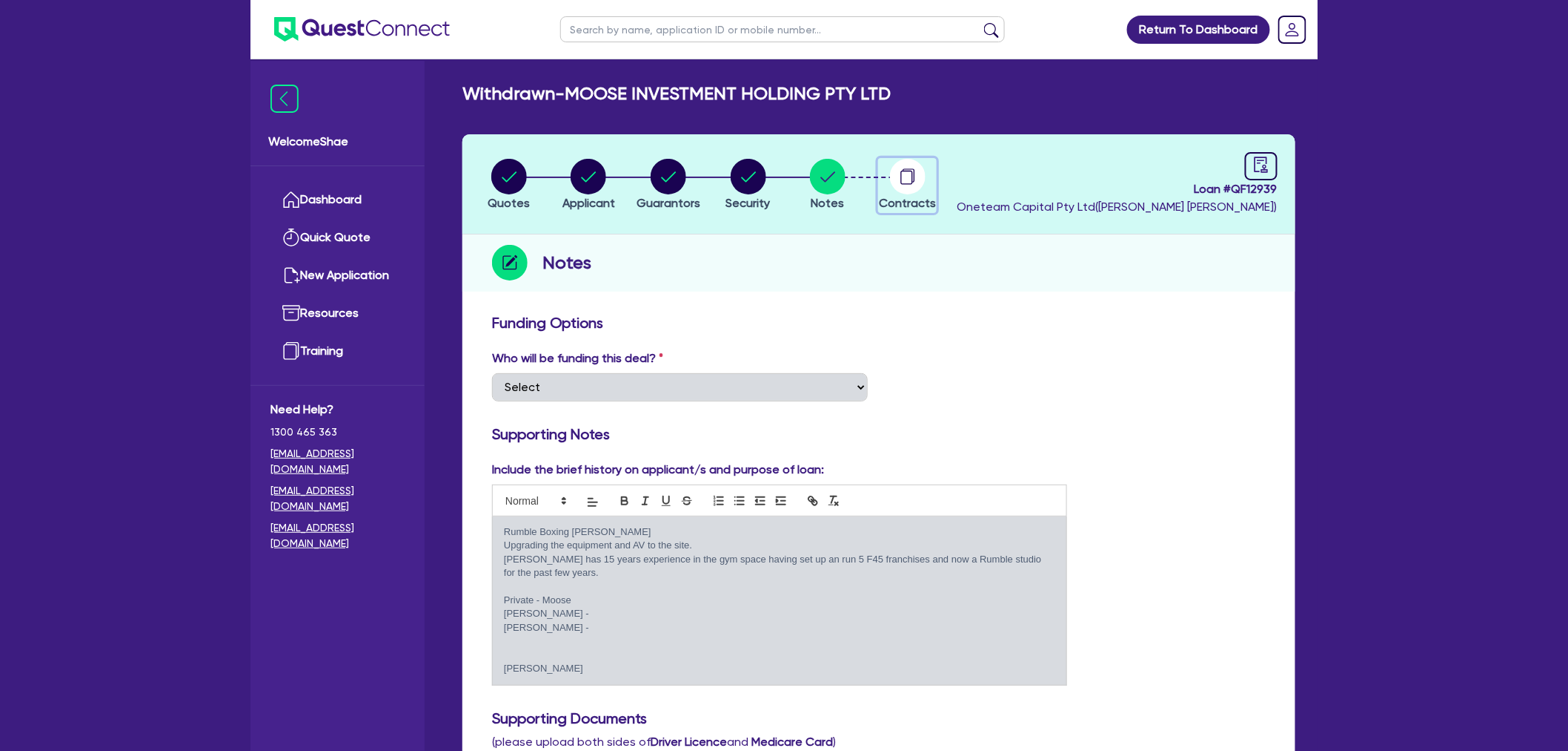
click at [905, 186] on circle "button" at bounding box center [908, 177] width 36 height 36
